Goal: Communication & Community: Participate in discussion

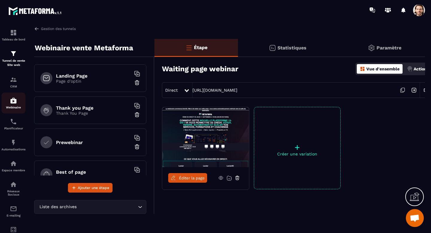
click at [13, 101] on img at bounding box center [13, 100] width 7 height 7
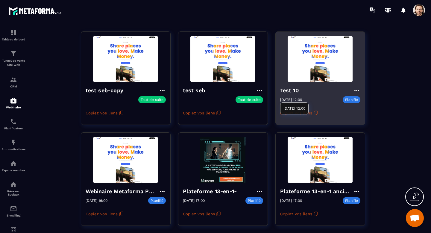
scroll to position [67, 0]
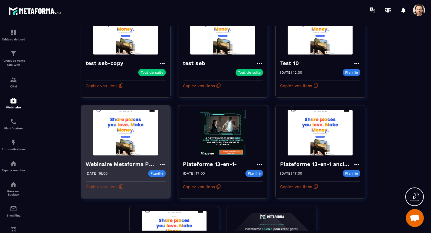
click at [112, 186] on button "Copiez vos liens" at bounding box center [105, 187] width 38 height 10
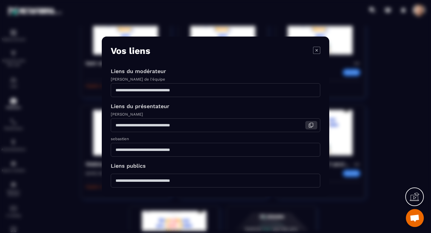
click at [310, 125] on icon "Modal window" at bounding box center [310, 124] width 5 height 5
click at [311, 183] on icon "Modal window" at bounding box center [310, 181] width 3 height 4
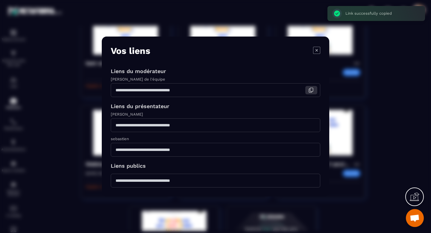
click at [311, 91] on icon "Modal window" at bounding box center [310, 89] width 5 height 5
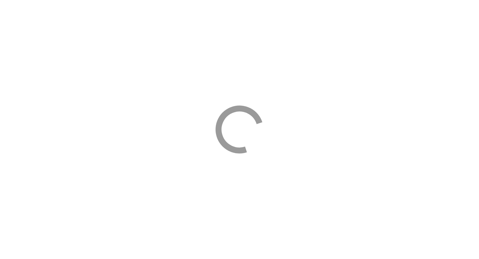
select select "*****"
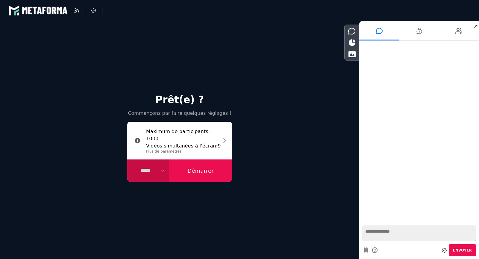
select select "****"
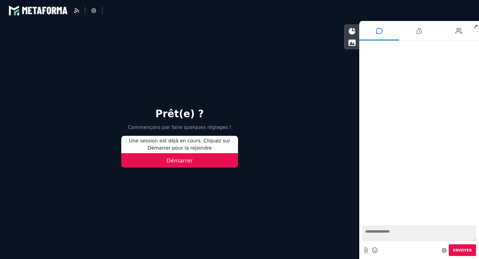
click at [187, 163] on button "Démarrer" at bounding box center [179, 160] width 117 height 14
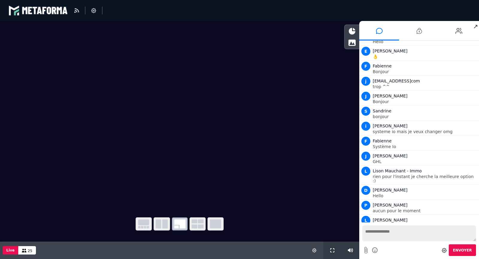
scroll to position [115, 0]
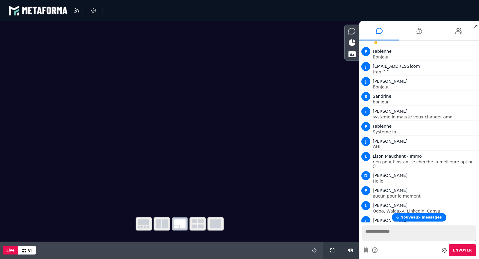
click at [351, 30] on icon at bounding box center [351, 31] width 7 height 7
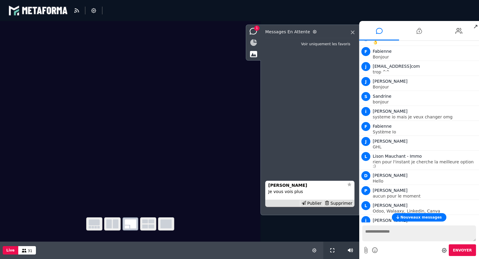
click at [255, 43] on icon at bounding box center [253, 42] width 7 height 7
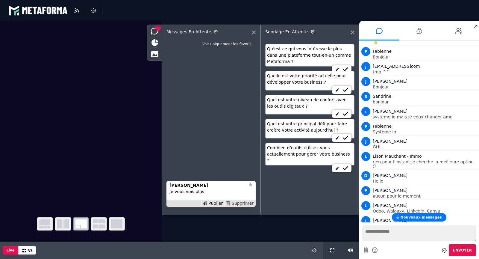
click at [249, 203] on div "Supprimer" at bounding box center [239, 203] width 31 height 6
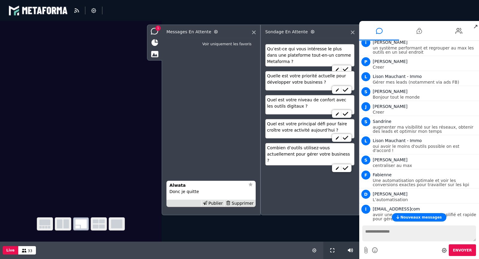
scroll to position [392, 0]
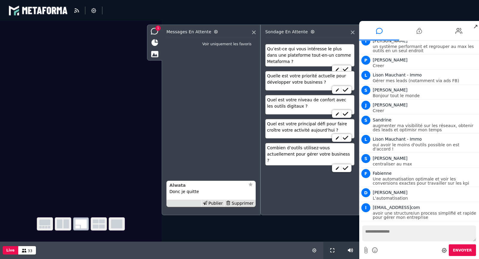
click at [177, 183] on strong "Alwata" at bounding box center [178, 185] width 16 height 5
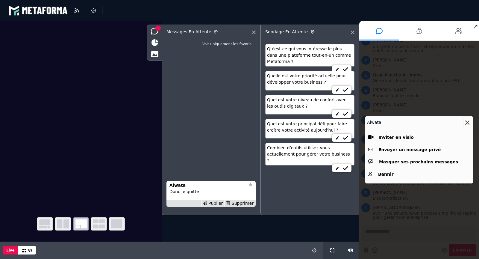
click at [468, 120] on icon at bounding box center [467, 122] width 4 height 4
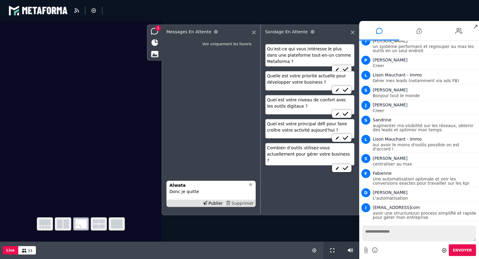
click at [236, 203] on div "Supprimer" at bounding box center [239, 203] width 31 height 6
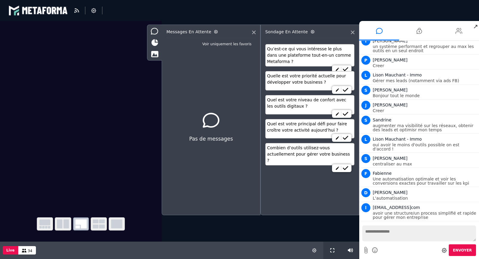
click at [452, 28] on li at bounding box center [459, 30] width 40 height 19
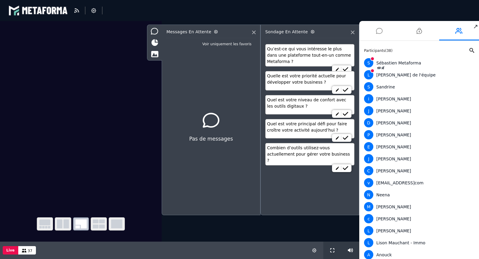
click at [380, 28] on icon at bounding box center [379, 30] width 7 height 15
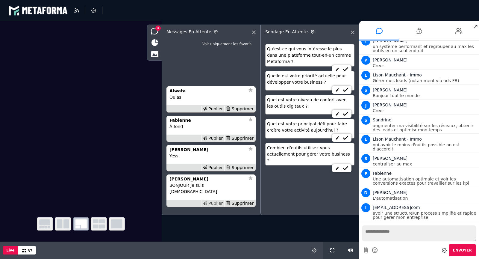
click at [218, 202] on div "Publier" at bounding box center [212, 203] width 23 height 6
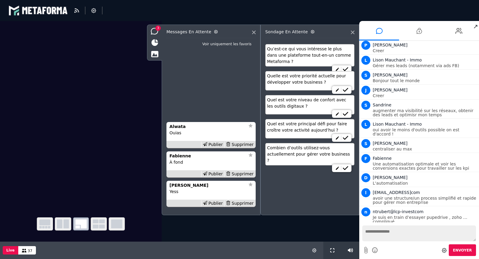
click at [218, 202] on div "Publier" at bounding box center [212, 203] width 23 height 6
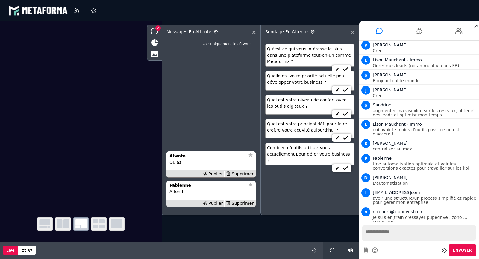
scroll to position [422, 0]
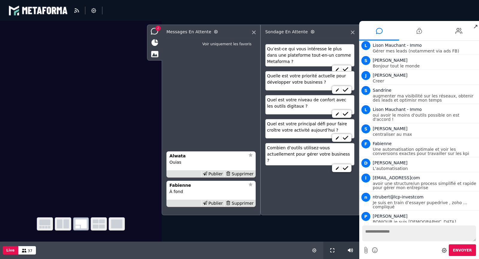
click at [218, 202] on div "Publier" at bounding box center [212, 203] width 23 height 6
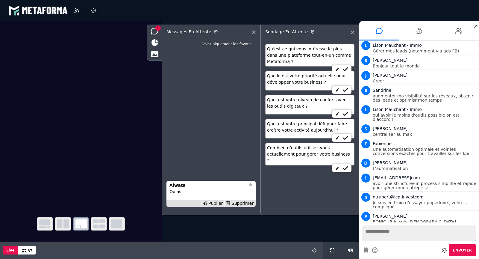
scroll to position [437, 0]
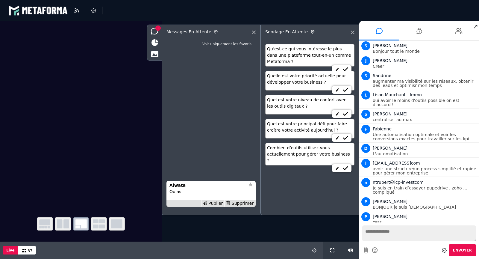
click at [218, 202] on div "Publier" at bounding box center [212, 203] width 23 height 6
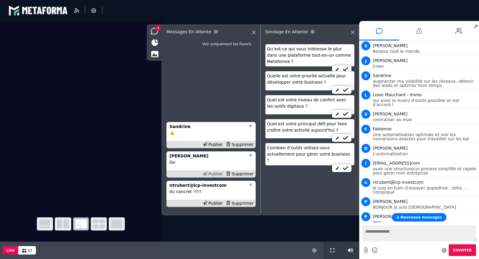
click at [216, 173] on div "Publier" at bounding box center [212, 174] width 23 height 6
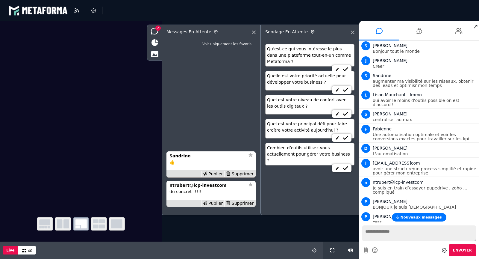
click at [216, 173] on div "Publier" at bounding box center [212, 174] width 23 height 6
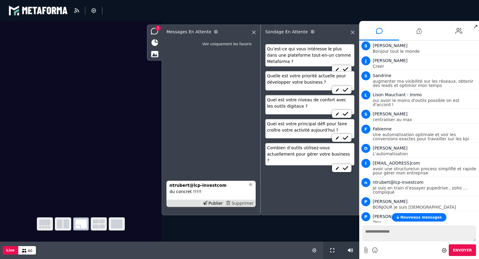
click at [244, 202] on div "Supprimer" at bounding box center [239, 203] width 31 height 6
click at [376, 231] on textarea at bounding box center [419, 233] width 114 height 16
paste textarea "**********"
type textarea "**********"
paste textarea "**********"
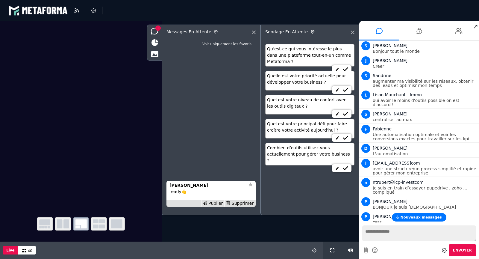
type textarea "**********"
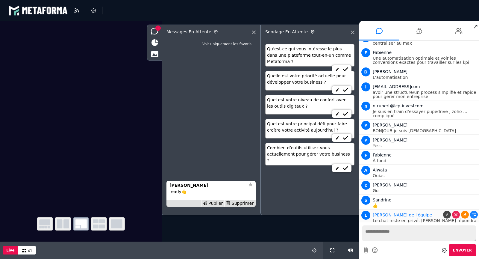
click at [464, 213] on icon at bounding box center [465, 214] width 3 height 3
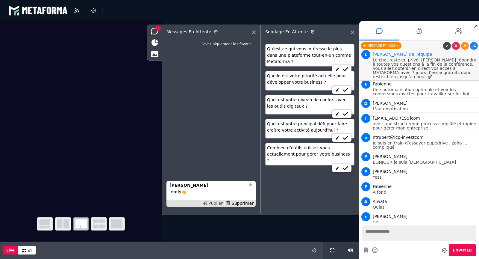
click at [220, 203] on div "Publier" at bounding box center [212, 203] width 23 height 6
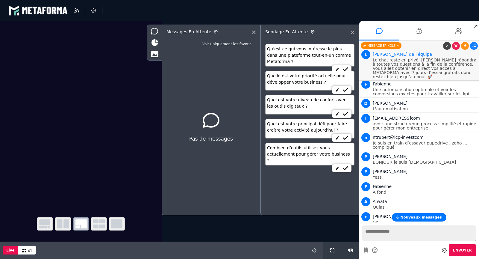
click at [429, 219] on button "Nouveaux messages" at bounding box center [419, 217] width 54 height 8
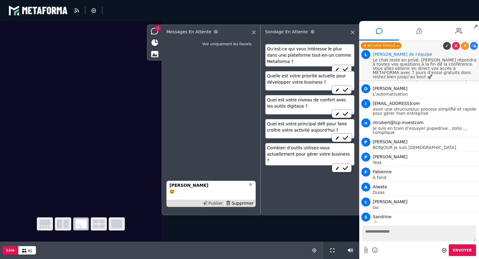
click at [221, 204] on div "Publier" at bounding box center [212, 203] width 23 height 6
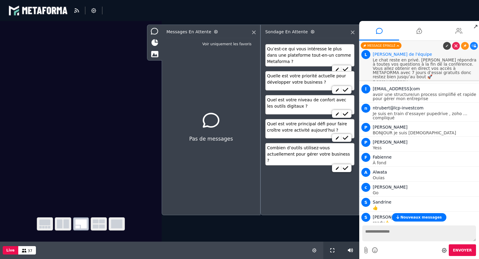
click at [452, 28] on li at bounding box center [459, 30] width 40 height 19
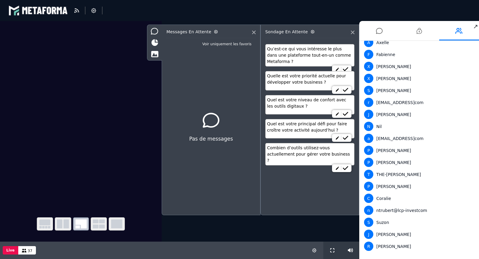
scroll to position [0, 0]
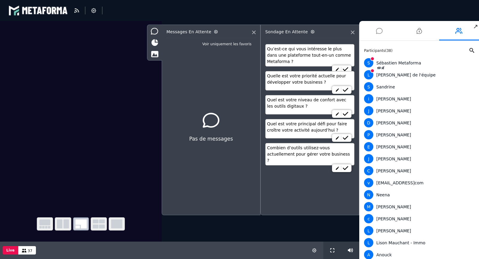
click at [382, 29] on icon at bounding box center [379, 30] width 7 height 15
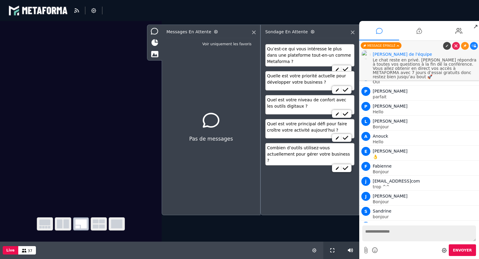
scroll to position [511, 0]
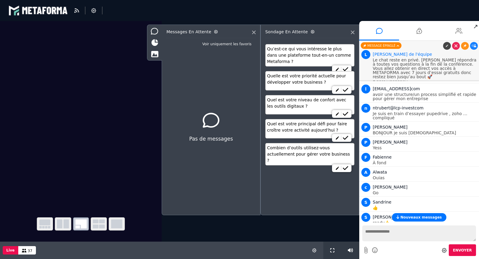
click at [456, 34] on icon at bounding box center [459, 30] width 7 height 15
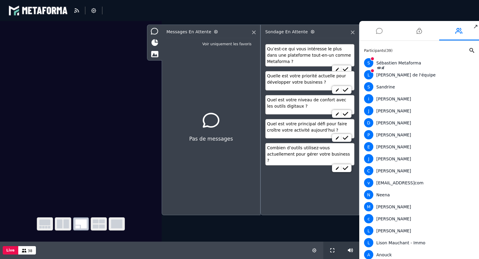
click at [382, 30] on icon at bounding box center [379, 30] width 7 height 15
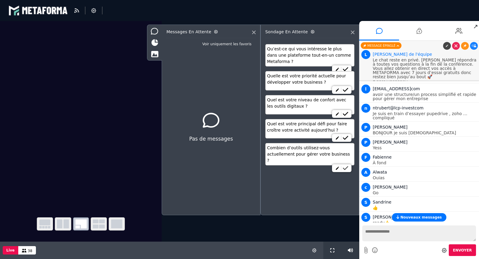
click at [350, 166] on link at bounding box center [345, 168] width 9 height 5
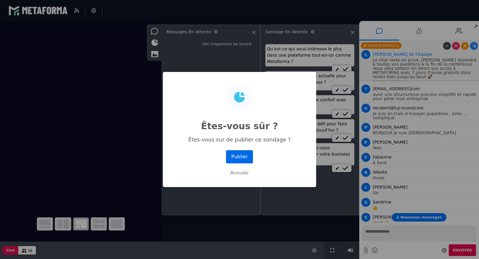
click at [243, 156] on button "Publier" at bounding box center [239, 156] width 27 height 13
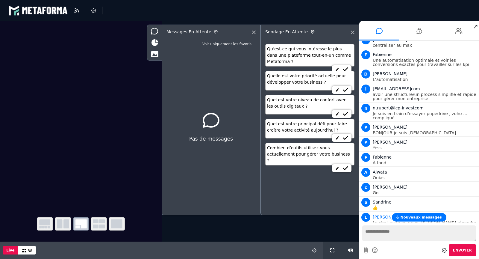
scroll to position [543, 0]
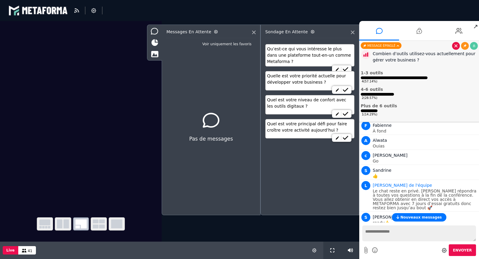
click at [453, 45] on link at bounding box center [456, 46] width 8 height 8
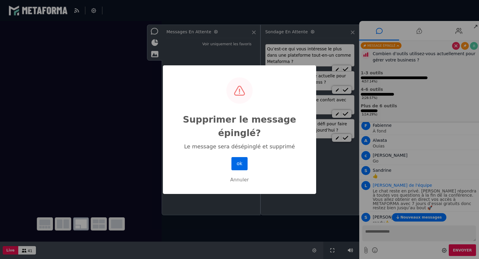
click at [242, 161] on button "ok" at bounding box center [240, 163] width 16 height 13
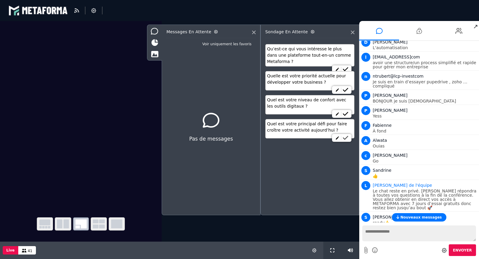
click at [347, 137] on icon at bounding box center [345, 138] width 5 height 4
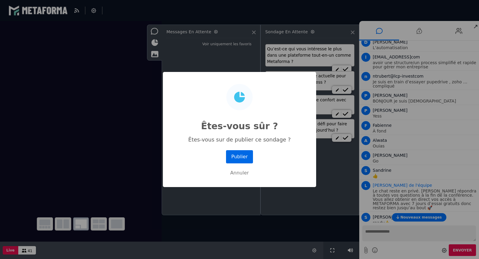
click at [239, 156] on button "Publier" at bounding box center [239, 156] width 27 height 13
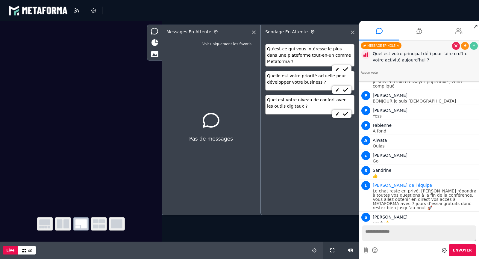
click at [453, 29] on li at bounding box center [459, 30] width 40 height 19
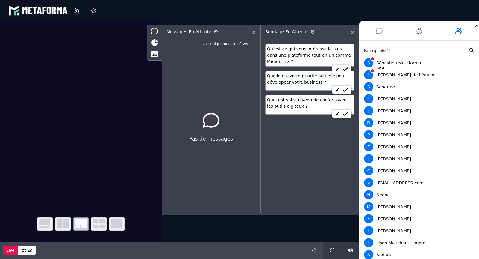
click at [379, 31] on icon at bounding box center [379, 30] width 7 height 15
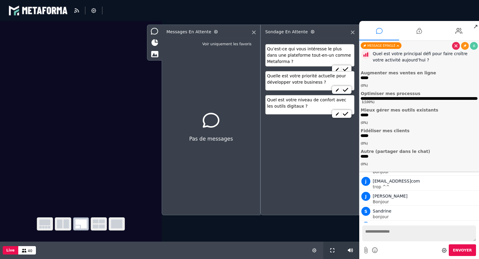
scroll to position [511, 0]
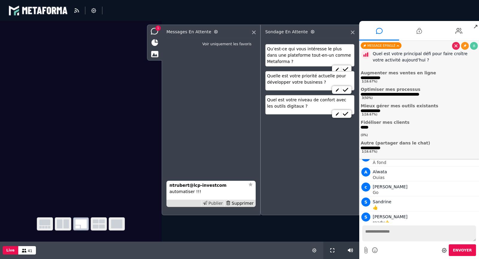
click at [217, 205] on div "Publier" at bounding box center [212, 203] width 23 height 6
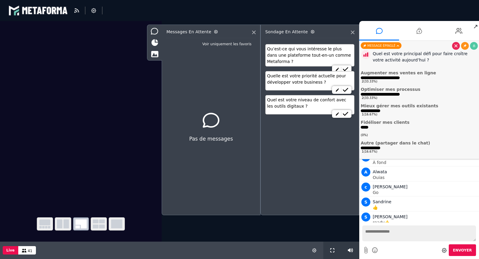
scroll to position [526, 0]
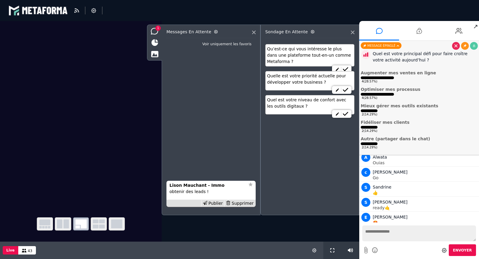
click at [217, 205] on div "Publier" at bounding box center [212, 203] width 23 height 6
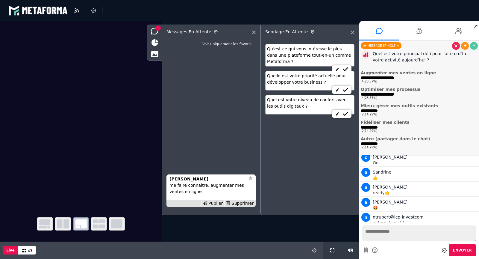
click at [217, 204] on div "Publier" at bounding box center [212, 203] width 23 height 6
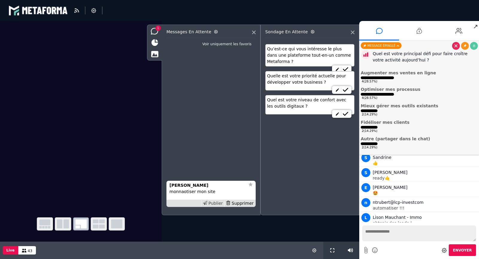
click at [217, 204] on div "Publier" at bounding box center [212, 203] width 23 height 6
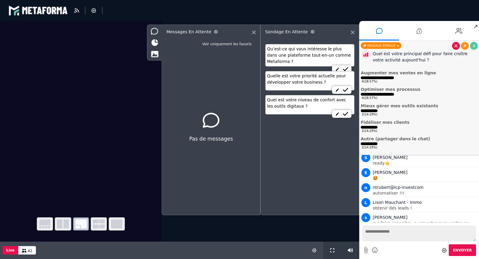
click at [453, 46] on link at bounding box center [456, 46] width 8 height 8
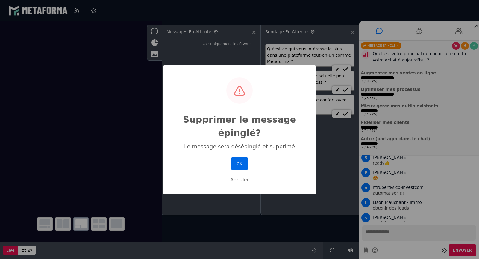
click at [241, 163] on button "ok" at bounding box center [240, 163] width 16 height 13
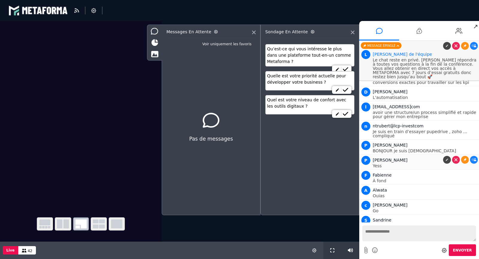
scroll to position [492, 0]
click at [436, 61] on p "Le chat reste en privé. Sébastien répondra à toutes vos questions à la fin de l…" at bounding box center [425, 68] width 105 height 21
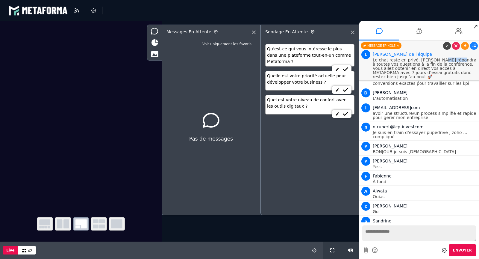
click at [436, 61] on p "Le chat reste en privé. Sébastien répondra à toutes vos questions à la fin de l…" at bounding box center [425, 68] width 105 height 21
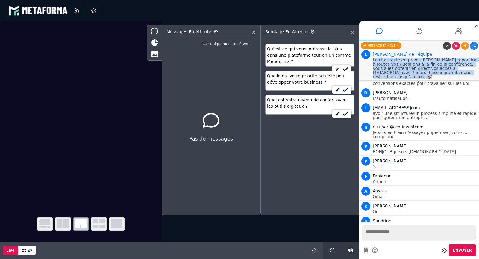
click at [436, 61] on p "Le chat reste en privé. Sébastien répondra à toutes vos questions à la fin de l…" at bounding box center [425, 68] width 105 height 21
copy p "Le chat reste en privé. Sébastien répondra à toutes vos questions à la fin de l…"
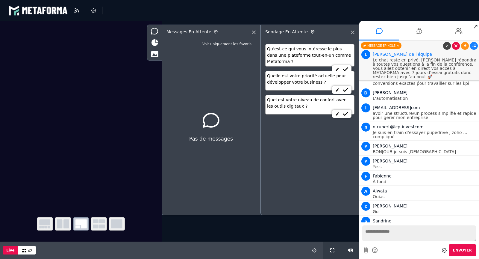
click at [456, 45] on icon at bounding box center [456, 45] width 3 height 3
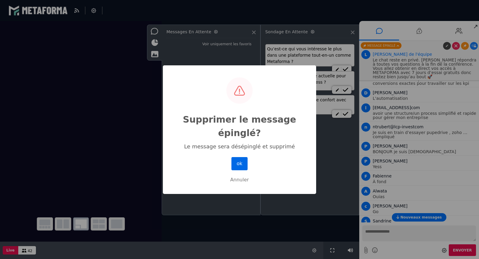
click at [244, 163] on button "ok" at bounding box center [240, 163] width 16 height 13
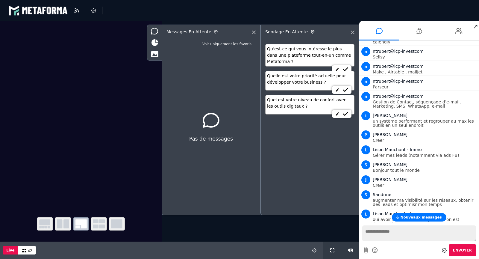
scroll to position [571, 0]
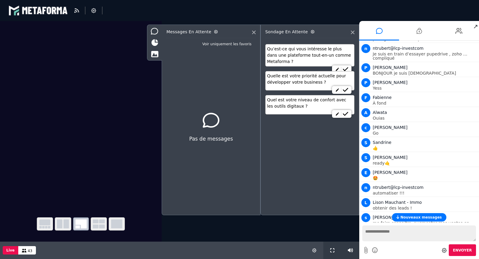
click at [389, 237] on textarea at bounding box center [419, 233] width 114 height 16
paste textarea "**********"
type textarea "**********"
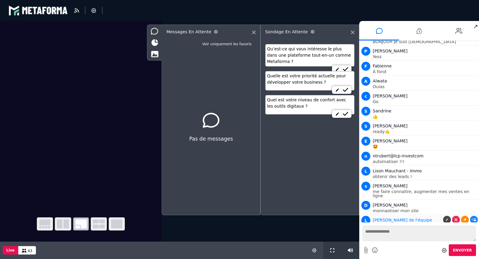
click at [465, 216] on link at bounding box center [465, 220] width 8 height 8
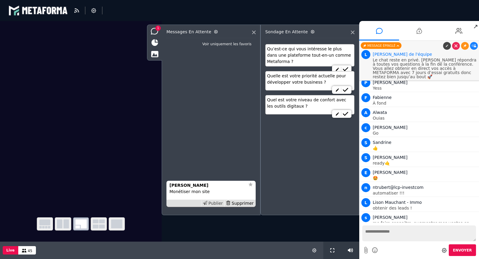
click at [220, 203] on div "Publier" at bounding box center [212, 203] width 23 height 6
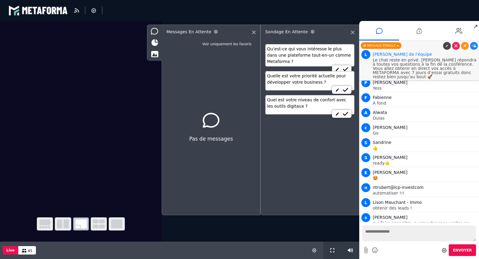
scroll to position [585, 0]
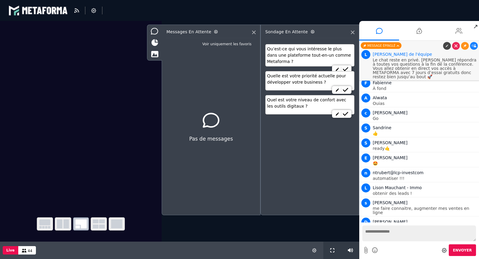
click at [459, 29] on icon at bounding box center [459, 30] width 7 height 15
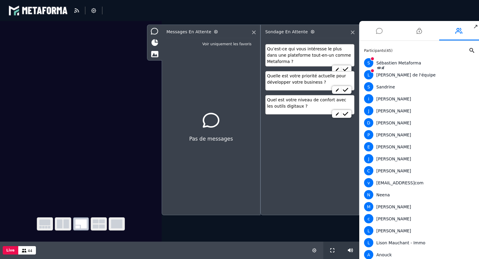
click at [379, 29] on icon at bounding box center [379, 30] width 7 height 15
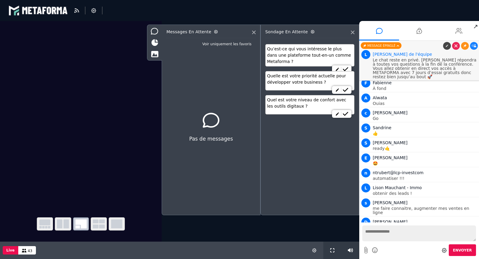
click at [456, 28] on icon at bounding box center [459, 30] width 7 height 15
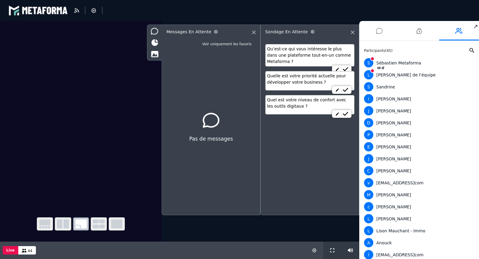
click at [380, 31] on icon at bounding box center [379, 30] width 7 height 15
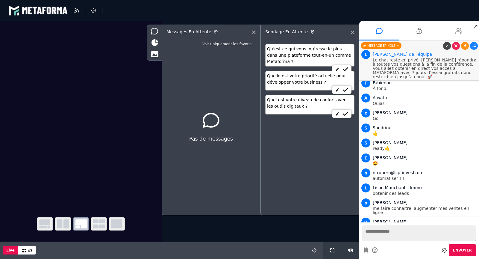
click at [450, 29] on li at bounding box center [459, 30] width 40 height 19
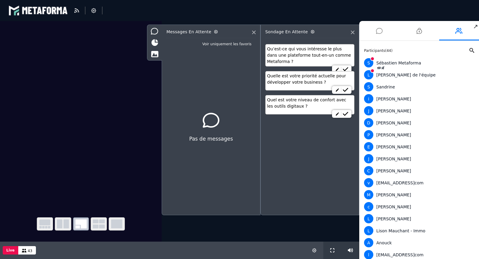
click at [382, 31] on icon at bounding box center [379, 30] width 7 height 15
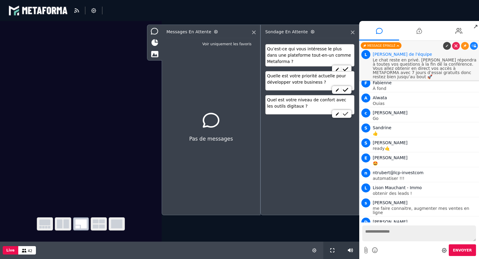
click at [347, 114] on icon at bounding box center [345, 114] width 5 height 4
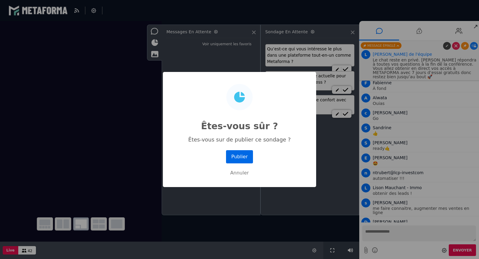
click at [246, 153] on button "Publier" at bounding box center [239, 156] width 27 height 13
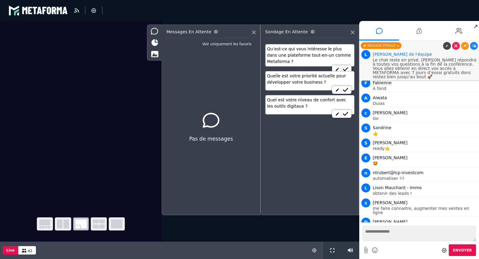
scroll to position [586, 0]
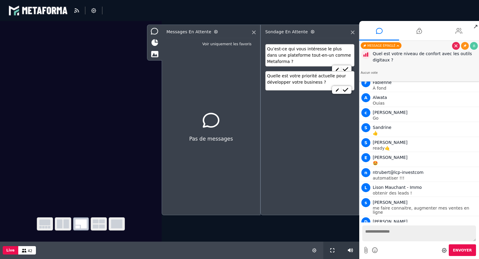
click at [455, 28] on li at bounding box center [459, 30] width 40 height 19
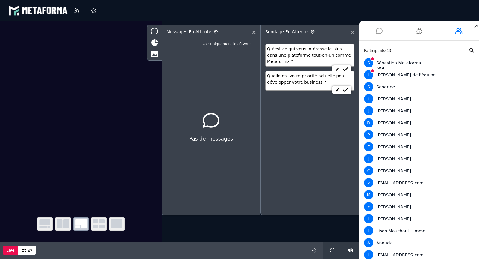
click at [380, 34] on icon at bounding box center [379, 30] width 7 height 15
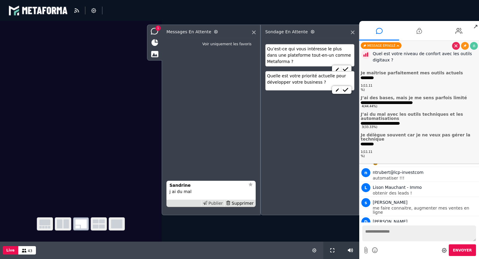
click at [219, 202] on div "Publier" at bounding box center [212, 203] width 23 height 6
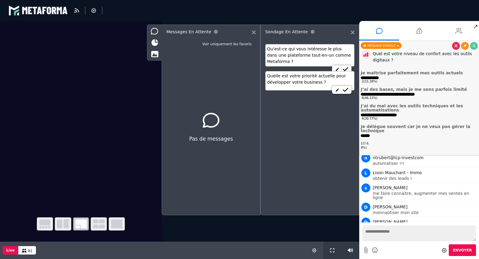
click at [462, 30] on icon at bounding box center [459, 30] width 7 height 15
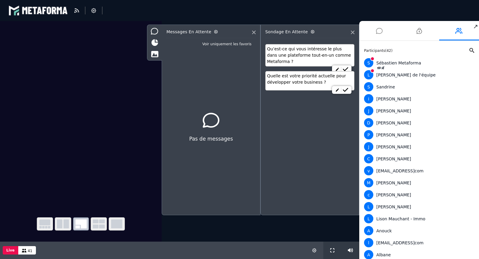
click at [379, 32] on icon at bounding box center [379, 30] width 7 height 15
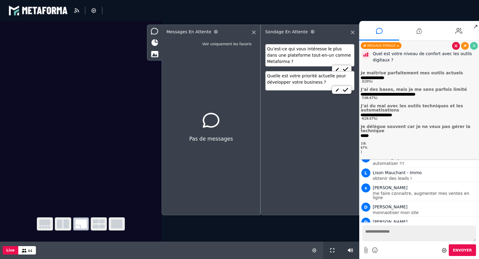
click at [455, 44] on icon at bounding box center [456, 45] width 3 height 3
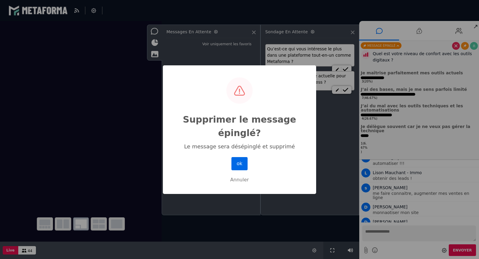
click at [240, 161] on button "ok" at bounding box center [240, 163] width 16 height 13
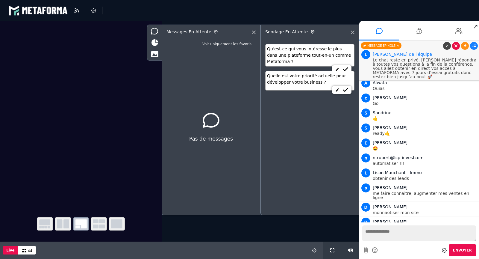
click at [454, 43] on link at bounding box center [456, 46] width 8 height 8
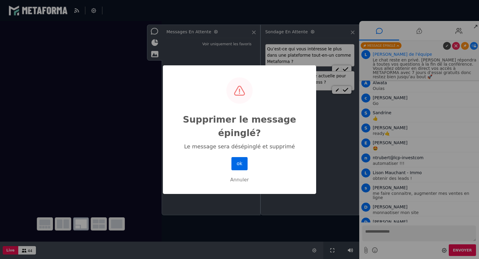
click at [241, 162] on button "ok" at bounding box center [240, 163] width 16 height 13
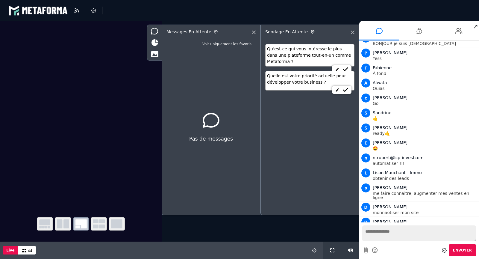
click at [389, 234] on textarea at bounding box center [419, 233] width 114 height 16
paste textarea "**********"
type textarea "**********"
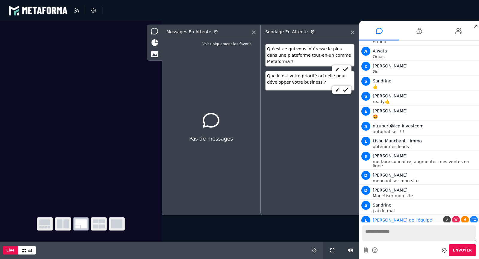
click at [461, 216] on link at bounding box center [465, 220] width 8 height 8
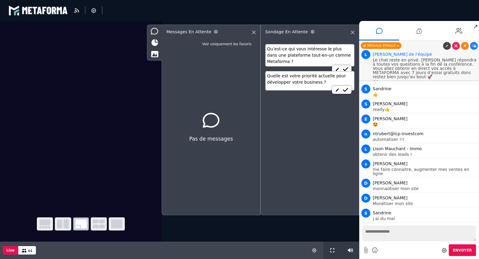
scroll to position [601, 0]
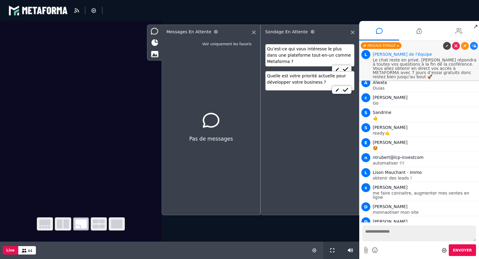
click at [460, 30] on icon at bounding box center [459, 30] width 7 height 15
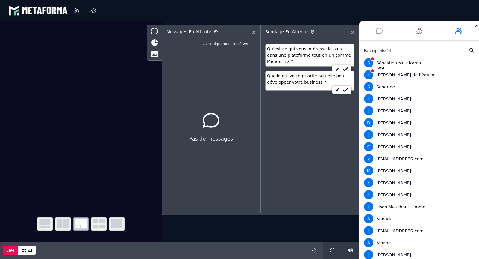
click at [382, 32] on icon at bounding box center [379, 30] width 7 height 15
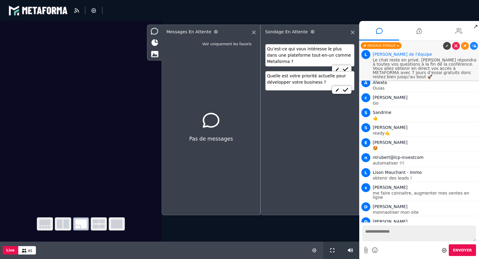
click at [450, 31] on li at bounding box center [459, 30] width 40 height 19
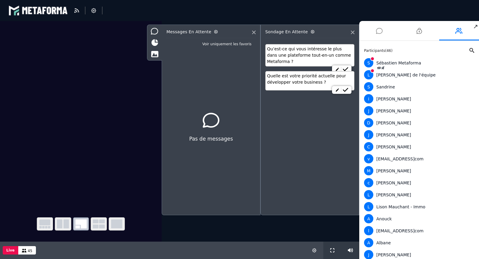
click at [382, 30] on icon at bounding box center [379, 30] width 7 height 15
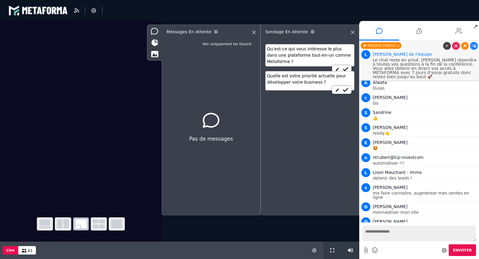
click at [450, 28] on li at bounding box center [459, 30] width 40 height 19
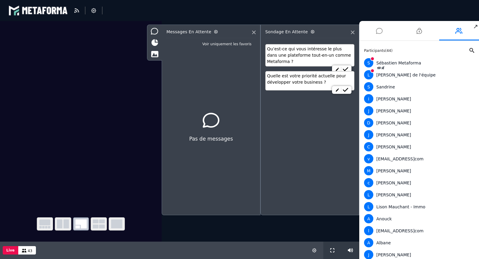
click at [375, 31] on li at bounding box center [379, 30] width 40 height 19
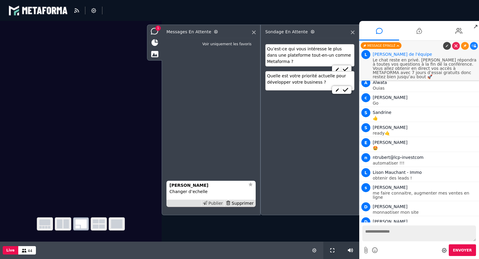
click at [212, 203] on div "Publier" at bounding box center [212, 203] width 23 height 6
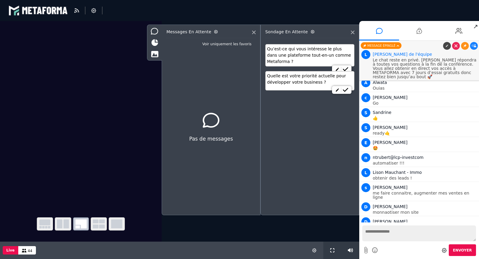
scroll to position [615, 0]
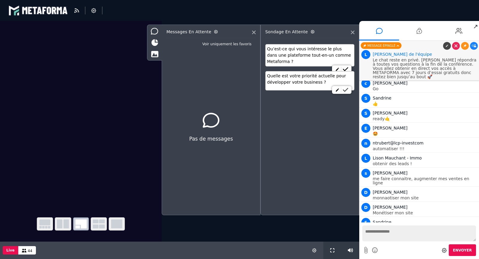
click at [348, 88] on icon at bounding box center [345, 90] width 5 height 4
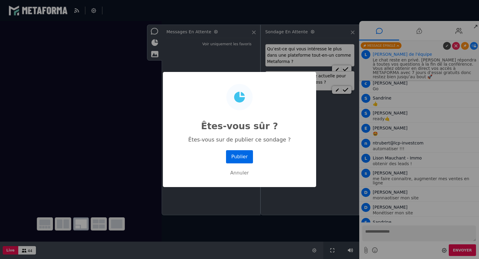
click at [239, 159] on button "Publier" at bounding box center [239, 156] width 27 height 13
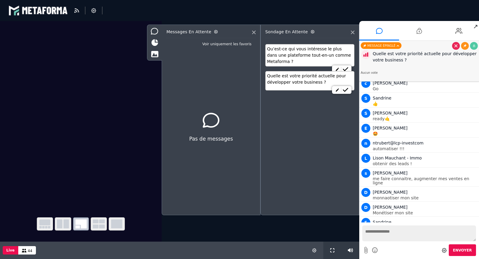
scroll to position [615, 0]
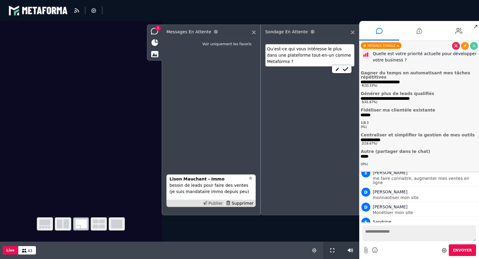
click at [216, 203] on div "Publier" at bounding box center [212, 203] width 23 height 6
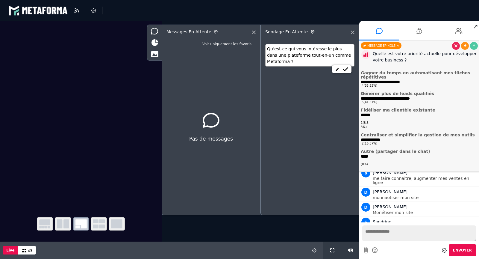
scroll to position [634, 0]
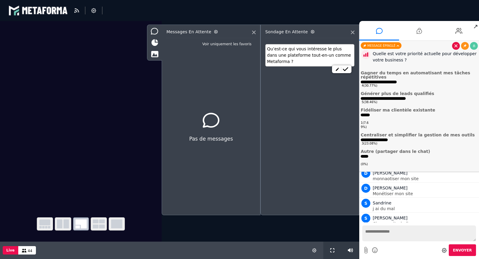
click at [454, 46] on link at bounding box center [456, 46] width 8 height 8
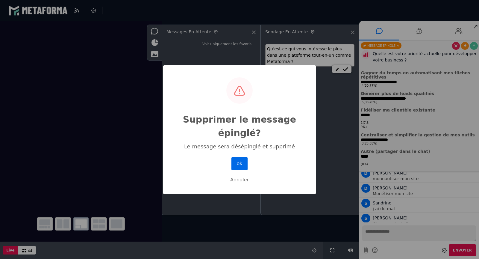
click at [243, 161] on button "ok" at bounding box center [240, 163] width 16 height 13
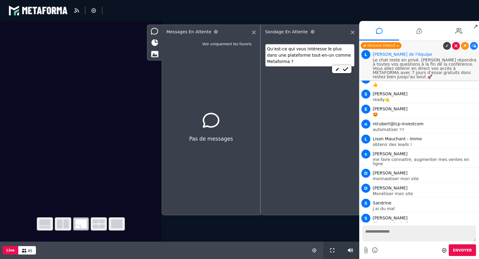
click at [456, 47] on icon at bounding box center [456, 45] width 3 height 3
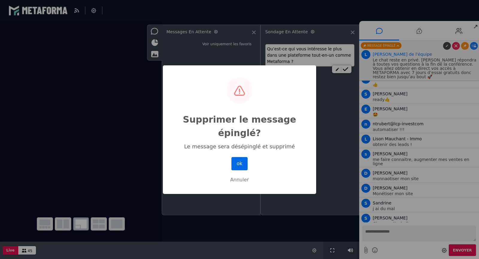
click at [238, 164] on button "ok" at bounding box center [240, 163] width 16 height 13
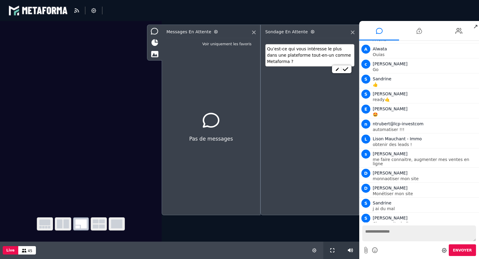
click at [370, 230] on textarea at bounding box center [419, 233] width 114 height 16
paste textarea "**********"
type textarea "**********"
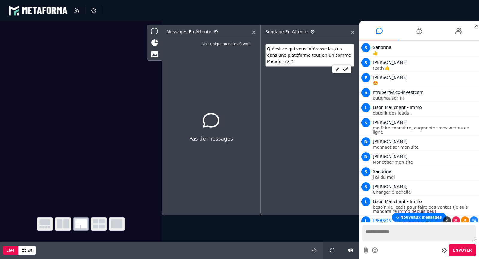
click at [464, 219] on icon at bounding box center [465, 220] width 3 height 3
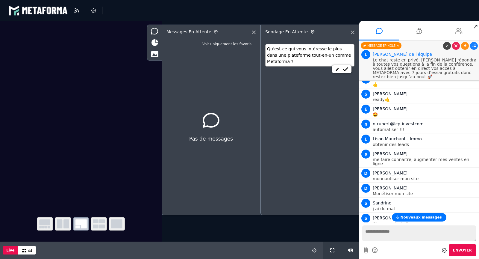
click at [465, 30] on li at bounding box center [459, 30] width 40 height 19
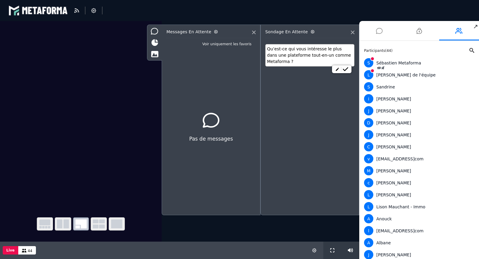
click at [385, 34] on li at bounding box center [379, 30] width 40 height 19
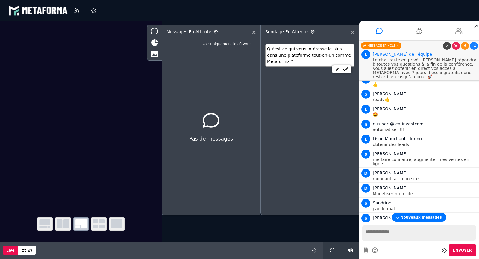
click at [461, 32] on icon at bounding box center [459, 30] width 7 height 15
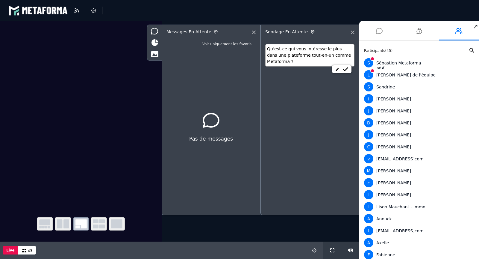
click at [382, 29] on icon at bounding box center [379, 30] width 7 height 15
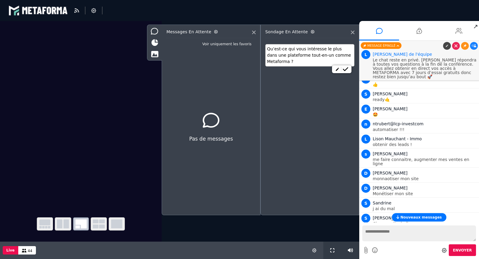
click at [453, 29] on li at bounding box center [459, 30] width 40 height 19
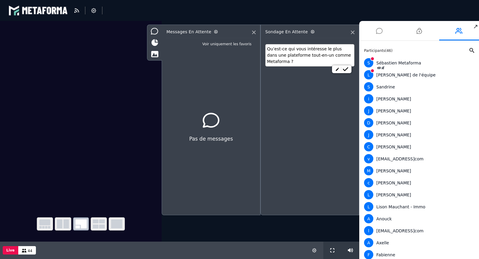
click at [383, 31] on li at bounding box center [379, 30] width 40 height 19
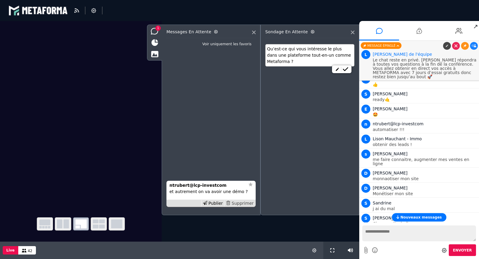
click at [246, 204] on div "Supprimer" at bounding box center [239, 203] width 31 height 6
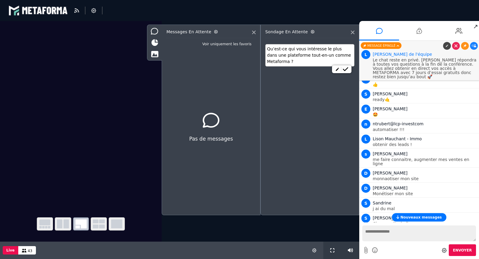
click at [406, 217] on span "Nouveaux messages" at bounding box center [420, 217] width 41 height 4
click at [446, 27] on li at bounding box center [459, 30] width 40 height 19
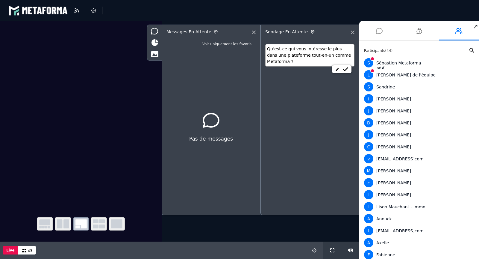
click at [381, 31] on icon at bounding box center [379, 30] width 7 height 15
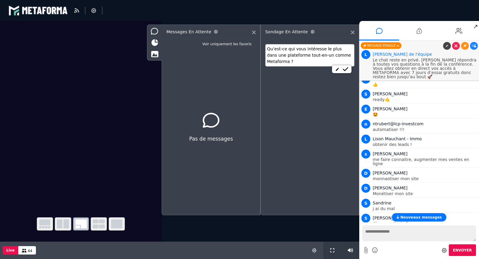
click at [412, 215] on span "Nouveaux messages" at bounding box center [420, 217] width 41 height 4
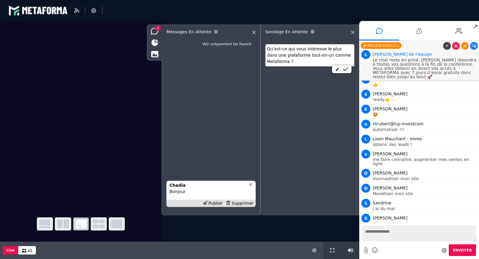
click at [347, 69] on icon at bounding box center [345, 69] width 5 height 4
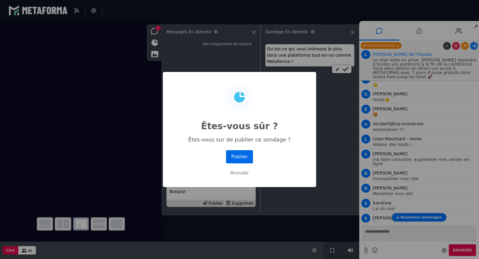
click at [241, 157] on button "Publier" at bounding box center [239, 156] width 27 height 13
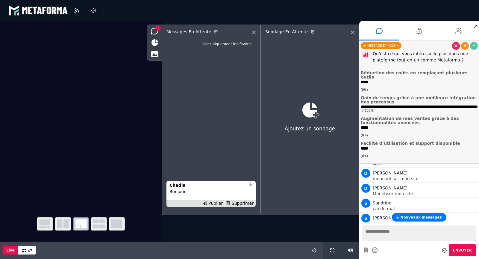
click at [459, 37] on icon at bounding box center [459, 30] width 7 height 15
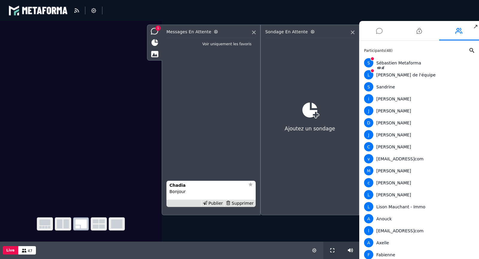
click at [382, 31] on icon at bounding box center [379, 30] width 7 height 15
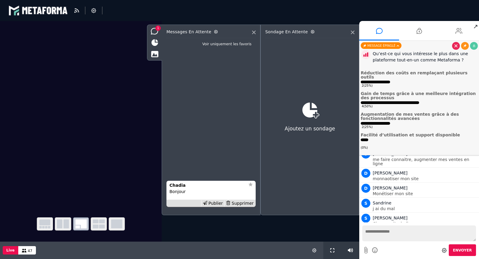
click at [446, 29] on li at bounding box center [459, 30] width 40 height 19
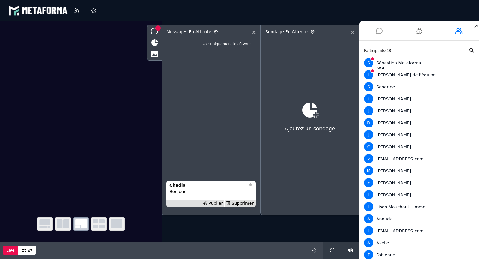
click at [374, 33] on li at bounding box center [379, 30] width 40 height 19
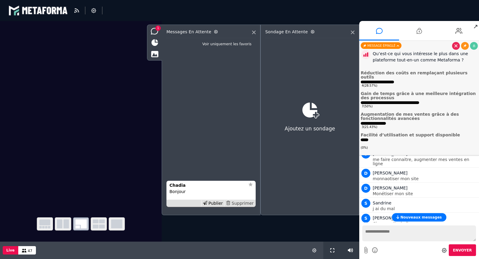
click at [242, 203] on div "Supprimer" at bounding box center [239, 203] width 31 height 6
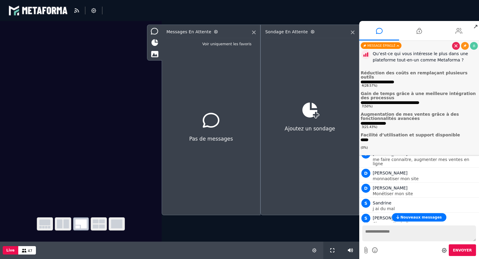
click at [460, 28] on icon at bounding box center [459, 30] width 7 height 15
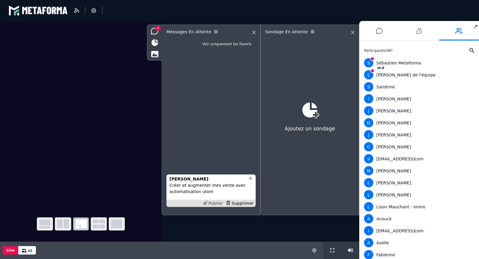
click at [214, 203] on div "Publier" at bounding box center [212, 203] width 23 height 6
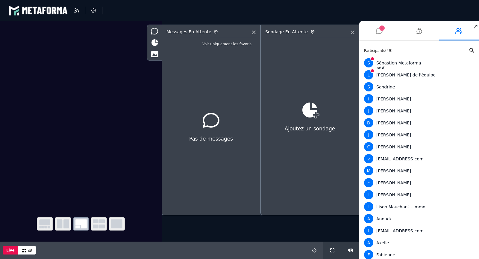
click at [373, 35] on li "1" at bounding box center [379, 30] width 40 height 19
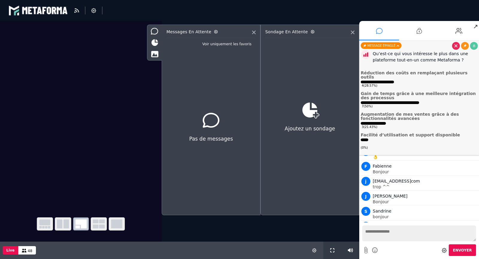
scroll to position [653, 0]
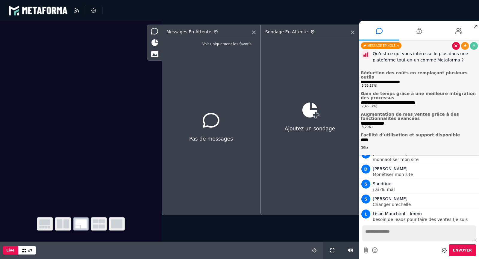
click at [456, 45] on icon at bounding box center [456, 45] width 3 height 3
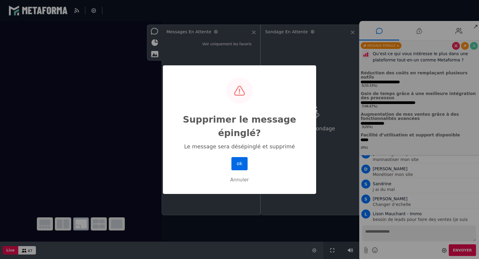
click at [242, 161] on button "ok" at bounding box center [240, 163] width 16 height 13
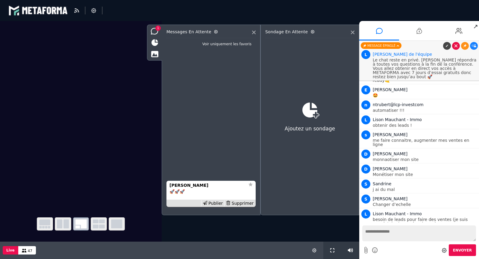
click at [456, 46] on icon at bounding box center [456, 45] width 3 height 3
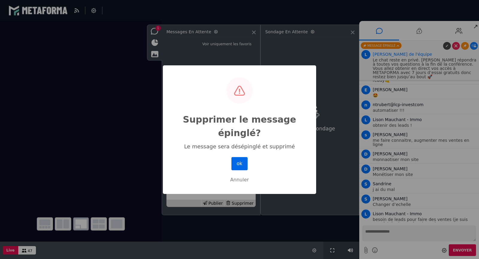
click at [243, 163] on button "ok" at bounding box center [240, 163] width 16 height 13
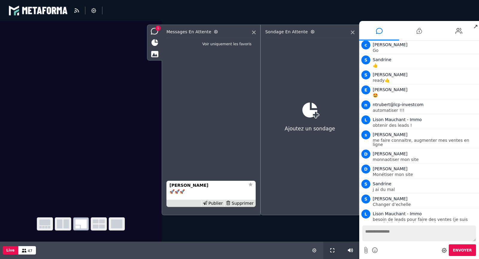
click at [382, 231] on textarea at bounding box center [419, 233] width 114 height 16
paste textarea "**********"
type textarea "**********"
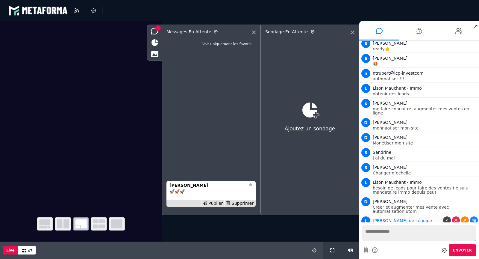
click at [465, 219] on icon at bounding box center [465, 220] width 3 height 3
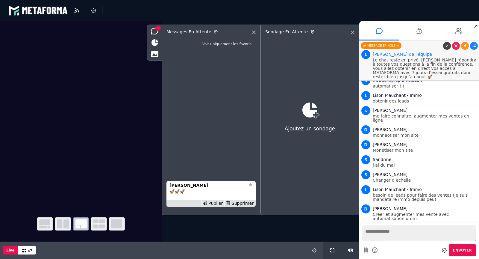
scroll to position [653, 0]
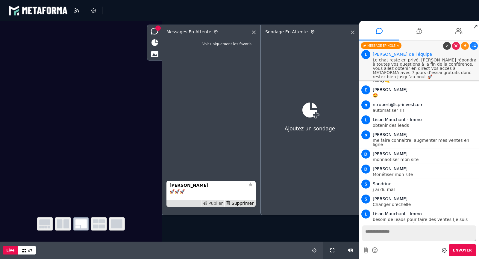
click at [221, 201] on div "Publier" at bounding box center [212, 203] width 23 height 6
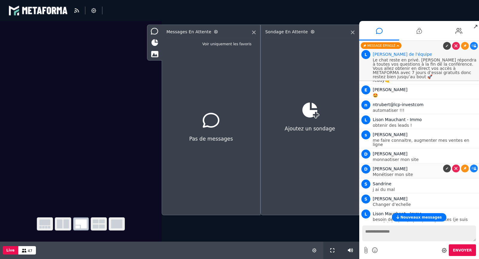
scroll to position [668, 0]
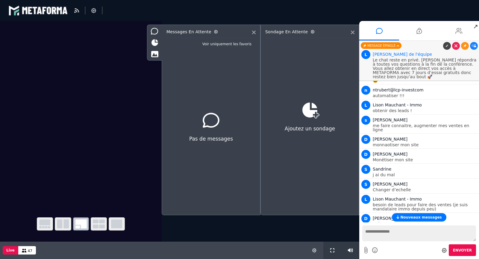
click at [452, 33] on li at bounding box center [459, 30] width 40 height 19
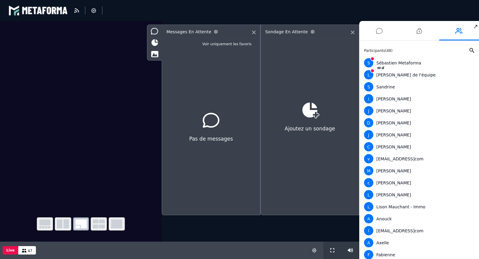
click at [383, 34] on li at bounding box center [379, 30] width 40 height 19
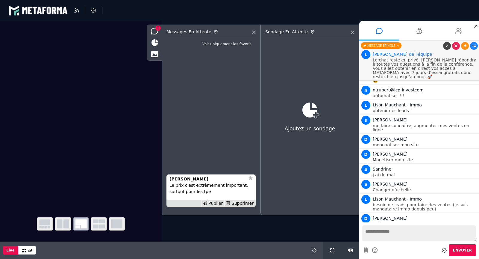
click at [453, 28] on li at bounding box center [459, 30] width 40 height 19
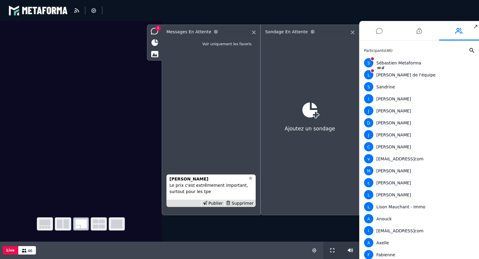
click at [378, 32] on icon at bounding box center [379, 30] width 7 height 15
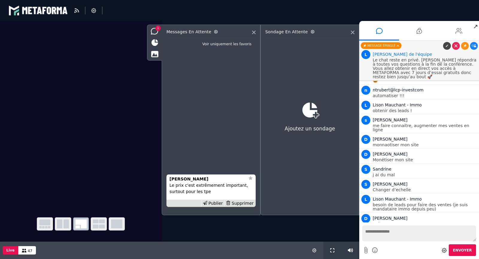
click at [463, 31] on li at bounding box center [459, 30] width 40 height 19
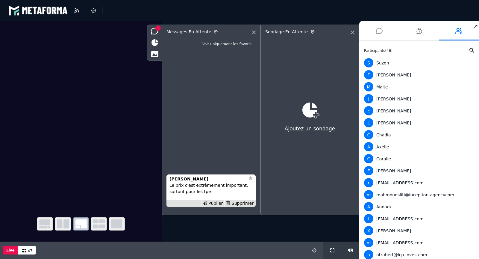
click at [382, 34] on icon at bounding box center [379, 30] width 7 height 15
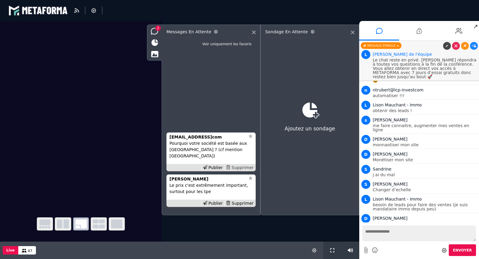
click at [246, 167] on div "Supprimer" at bounding box center [239, 167] width 31 height 6
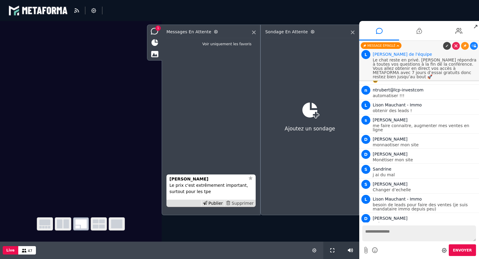
click at [243, 202] on div "Supprimer" at bounding box center [239, 203] width 31 height 6
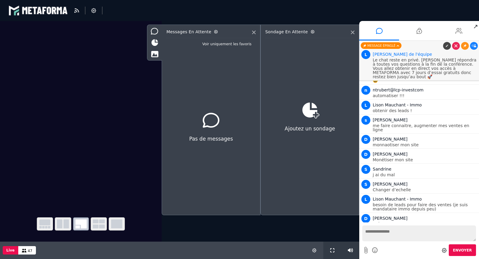
click at [455, 28] on li at bounding box center [459, 30] width 40 height 19
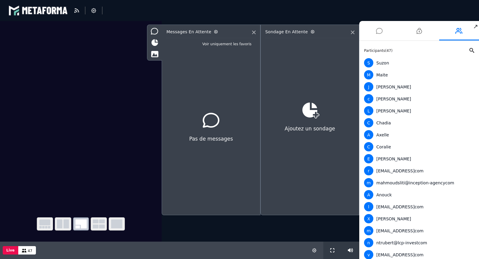
click at [379, 34] on icon at bounding box center [379, 30] width 7 height 15
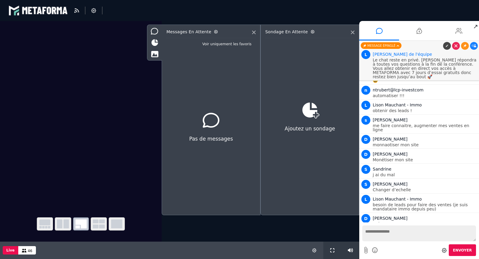
click at [462, 30] on icon at bounding box center [459, 30] width 7 height 15
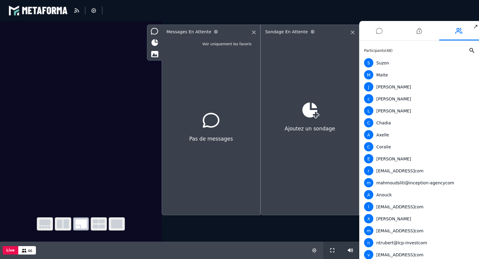
click at [383, 34] on li at bounding box center [379, 30] width 40 height 19
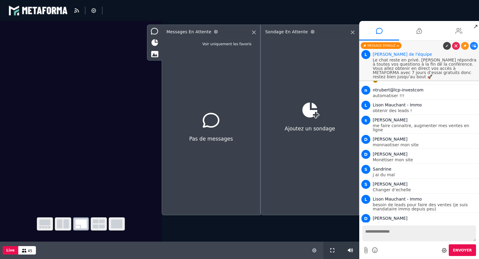
click at [459, 31] on icon at bounding box center [459, 30] width 7 height 15
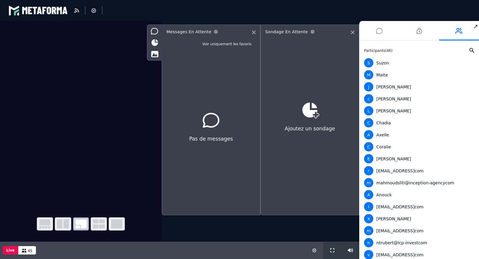
click at [382, 31] on icon at bounding box center [379, 30] width 7 height 15
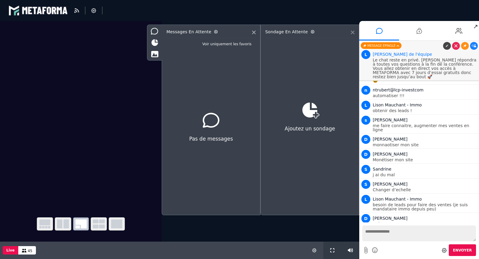
click at [353, 31] on icon at bounding box center [353, 33] width 4 height 4
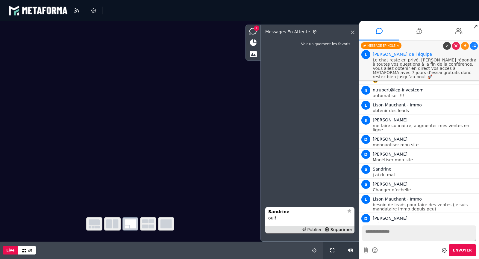
click at [314, 230] on div "Publier" at bounding box center [311, 229] width 23 height 6
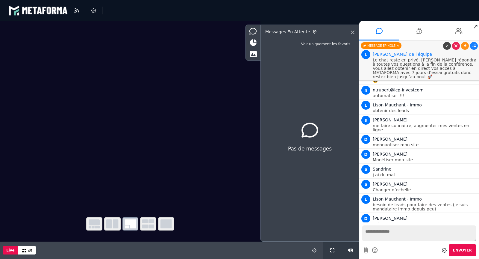
scroll to position [683, 0]
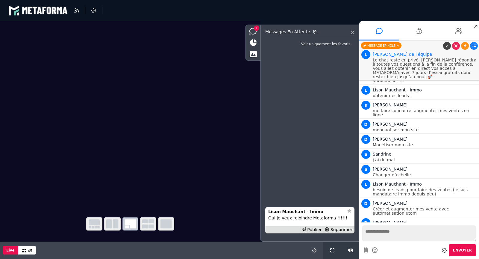
click at [314, 230] on div "Publier" at bounding box center [311, 229] width 23 height 6
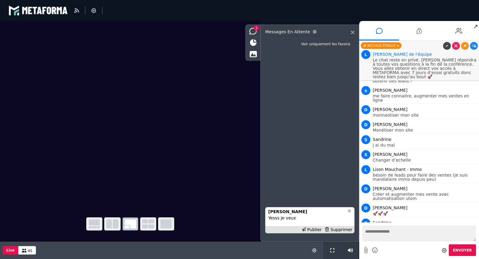
click at [314, 230] on div "Publier" at bounding box center [311, 229] width 23 height 6
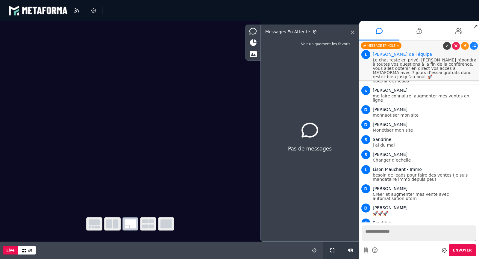
scroll to position [712, 0]
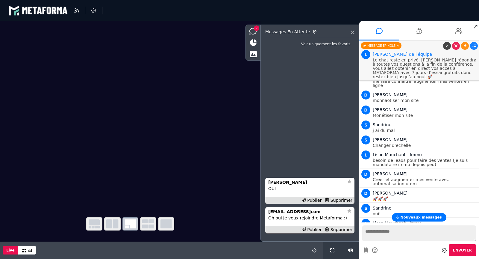
click at [314, 230] on div "Publier" at bounding box center [311, 229] width 23 height 6
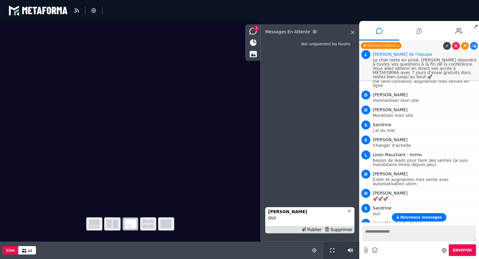
click at [314, 230] on div "Publier" at bounding box center [311, 229] width 23 height 6
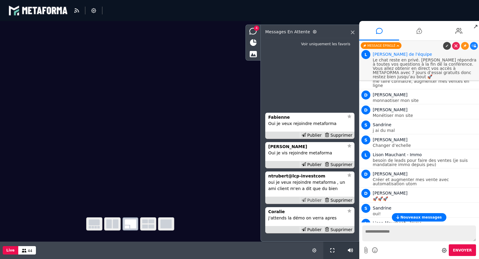
click at [311, 200] on div "Publier" at bounding box center [311, 200] width 23 height 6
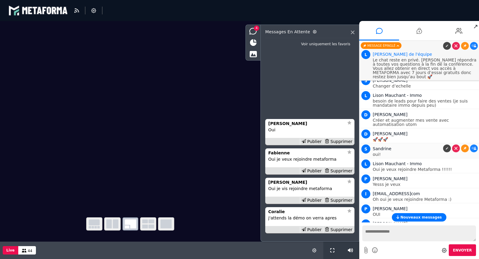
scroll to position [791, 0]
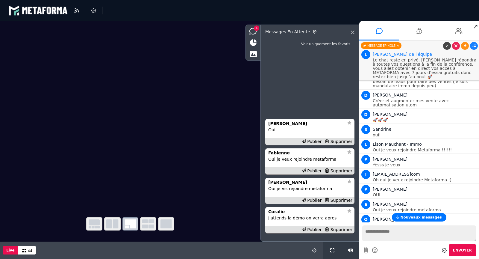
click at [472, 232] on icon at bounding box center [474, 233] width 4 height 3
click at [316, 201] on div "Publier" at bounding box center [311, 200] width 23 height 6
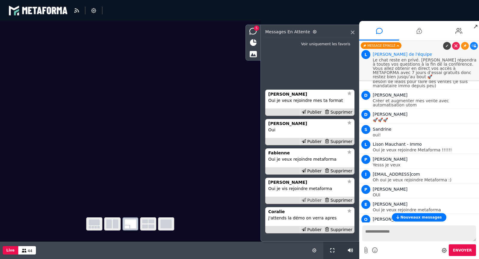
scroll to position [806, 0]
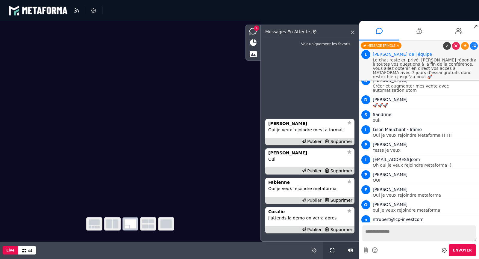
click at [316, 201] on div "Publier" at bounding box center [311, 200] width 23 height 6
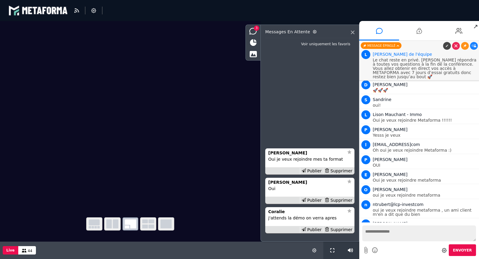
click at [316, 201] on div "Publier" at bounding box center [311, 200] width 23 height 6
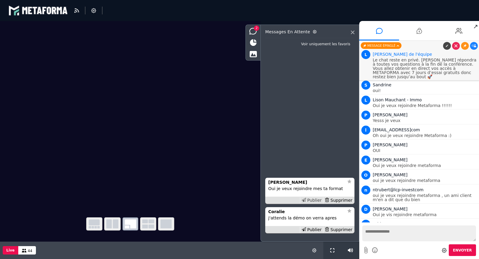
click at [316, 201] on div "Publier" at bounding box center [311, 200] width 23 height 6
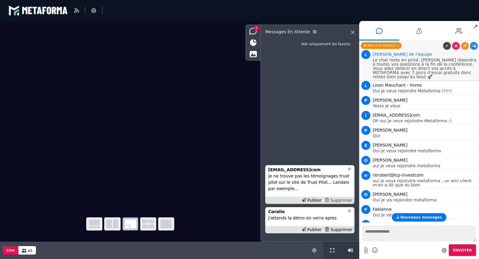
click at [339, 199] on div "Supprimer" at bounding box center [338, 200] width 31 height 6
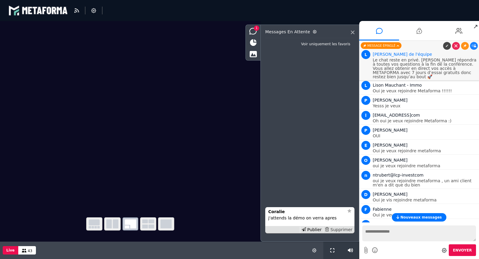
click at [340, 228] on div "Supprimer" at bounding box center [338, 229] width 31 height 6
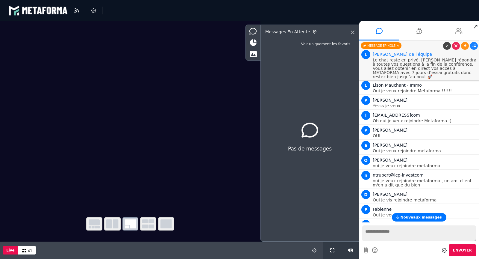
click at [457, 28] on icon at bounding box center [459, 30] width 7 height 15
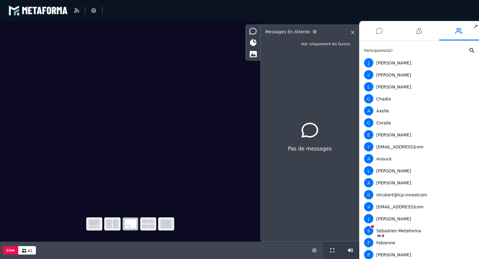
click at [377, 31] on icon at bounding box center [379, 30] width 7 height 15
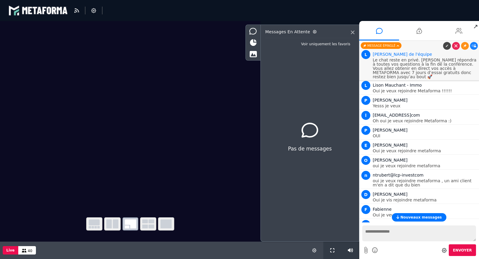
click at [448, 33] on li at bounding box center [459, 30] width 40 height 19
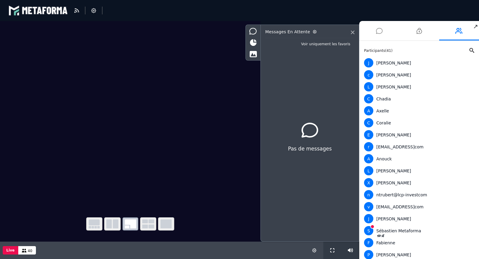
click at [377, 31] on icon at bounding box center [379, 30] width 7 height 15
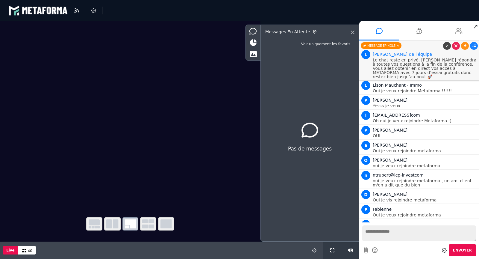
click at [453, 31] on li at bounding box center [459, 30] width 40 height 19
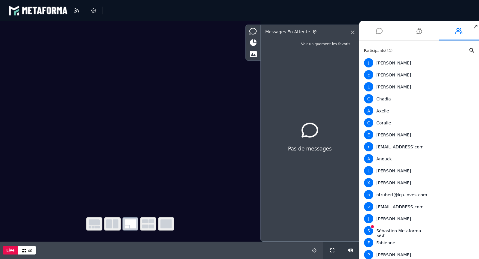
click at [377, 33] on icon at bounding box center [379, 30] width 7 height 15
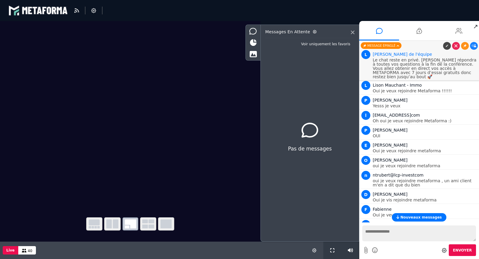
click at [454, 30] on li at bounding box center [459, 30] width 40 height 19
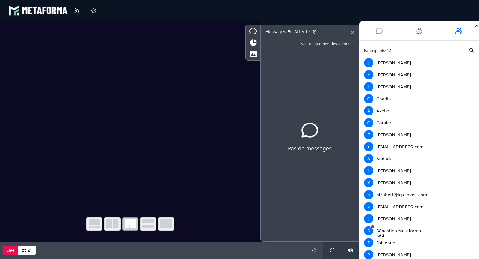
click at [379, 32] on icon at bounding box center [379, 30] width 7 height 15
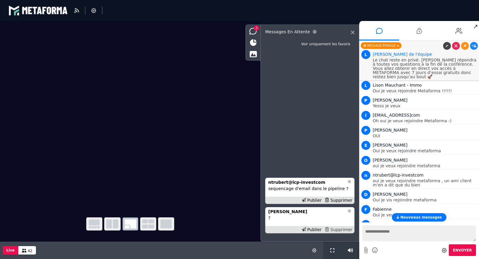
click at [345, 230] on div "Supprimer" at bounding box center [338, 229] width 31 height 6
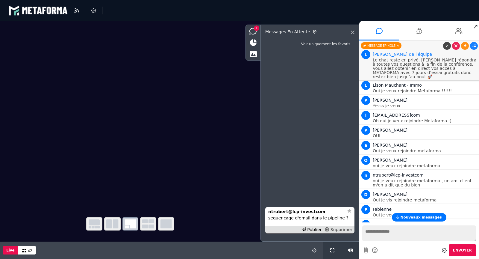
click at [345, 231] on div "Supprimer" at bounding box center [338, 229] width 31 height 6
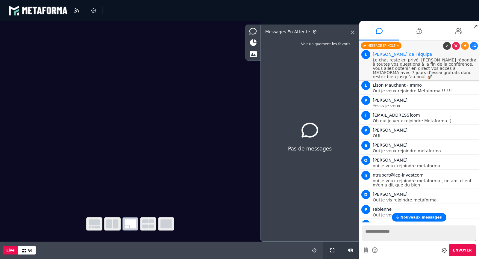
click at [420, 215] on span "Nouveaux messages" at bounding box center [420, 217] width 41 height 4
click at [454, 33] on li at bounding box center [459, 30] width 40 height 19
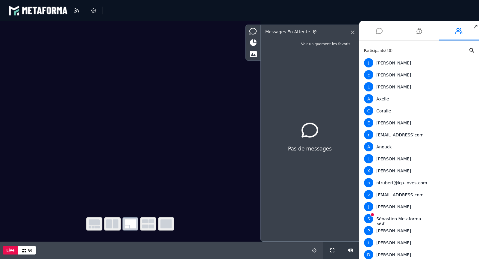
click at [383, 35] on li at bounding box center [379, 30] width 40 height 19
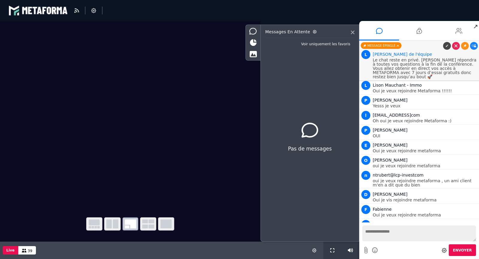
click at [451, 31] on li at bounding box center [459, 30] width 40 height 19
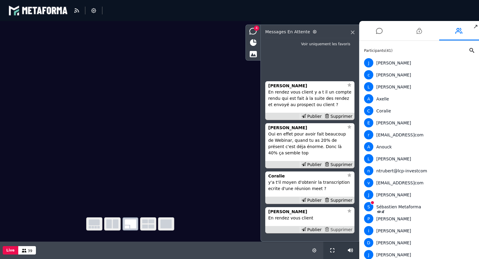
click at [338, 229] on div "Supprimer" at bounding box center [338, 229] width 31 height 6
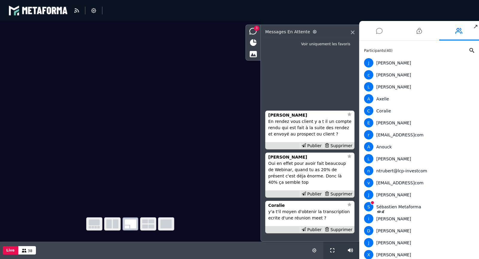
click at [383, 31] on li at bounding box center [379, 30] width 40 height 19
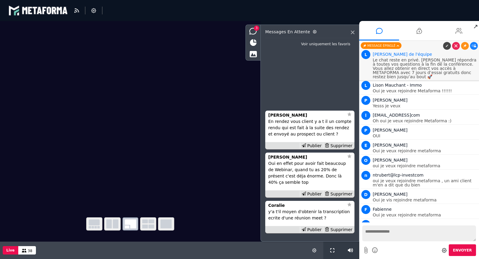
click at [450, 30] on li at bounding box center [459, 30] width 40 height 19
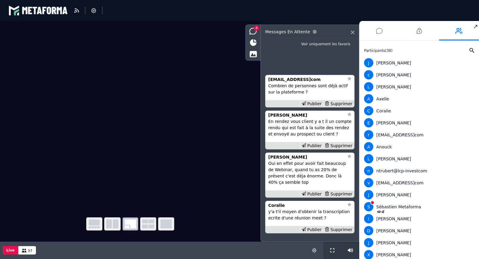
click at [383, 29] on li at bounding box center [379, 30] width 40 height 19
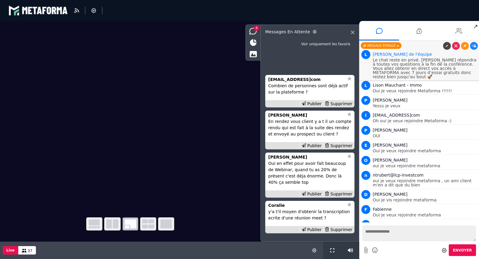
click at [450, 33] on li at bounding box center [459, 30] width 40 height 19
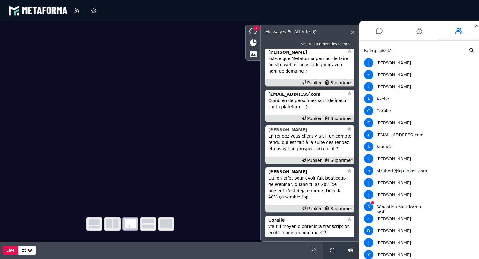
scroll to position [-73, 0]
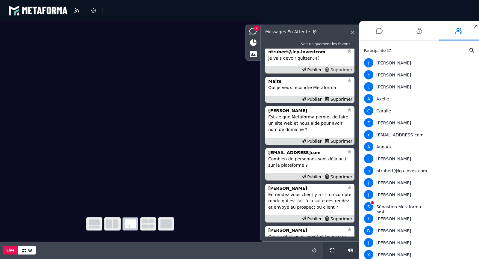
click at [339, 71] on div "Supprimer" at bounding box center [338, 70] width 31 height 6
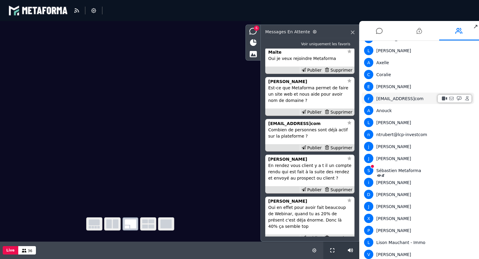
scroll to position [0, 0]
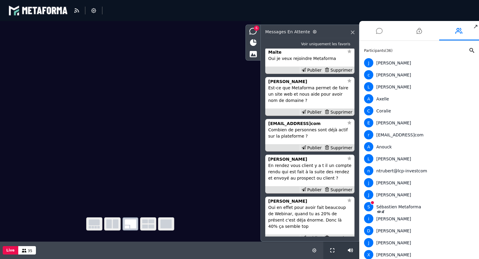
click at [379, 30] on icon at bounding box center [379, 30] width 7 height 15
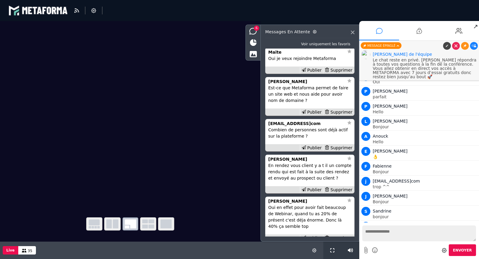
scroll to position [850, 0]
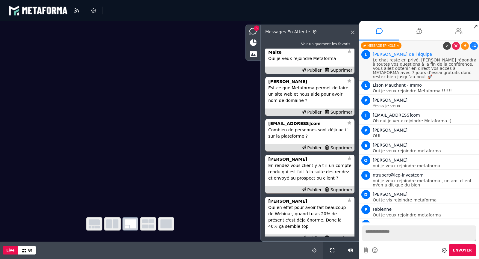
click at [456, 25] on icon at bounding box center [459, 30] width 7 height 15
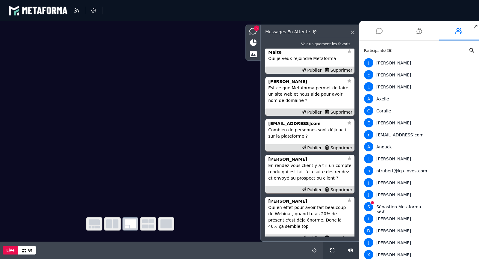
click at [385, 32] on li at bounding box center [379, 30] width 40 height 19
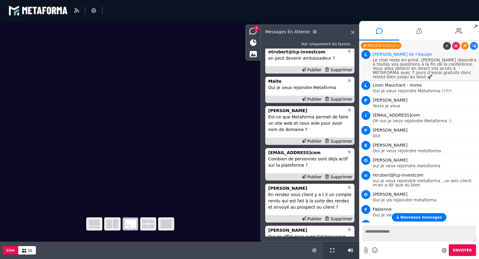
scroll to position [-102, 0]
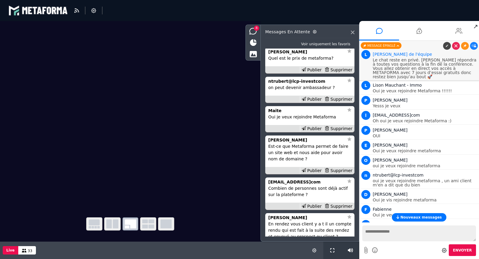
click at [446, 30] on li at bounding box center [459, 30] width 40 height 19
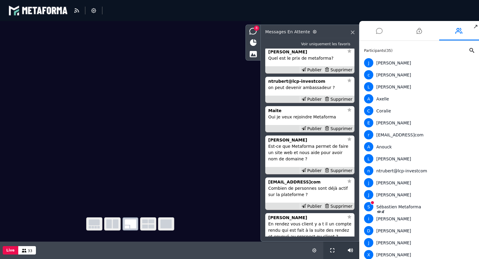
click at [376, 32] on icon at bounding box center [379, 30] width 7 height 15
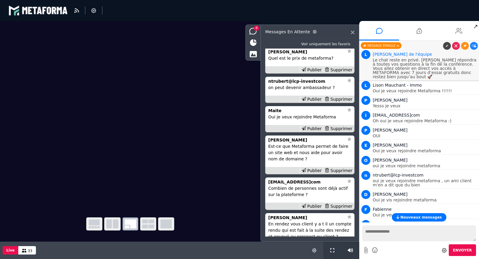
click at [460, 32] on icon at bounding box center [459, 30] width 7 height 15
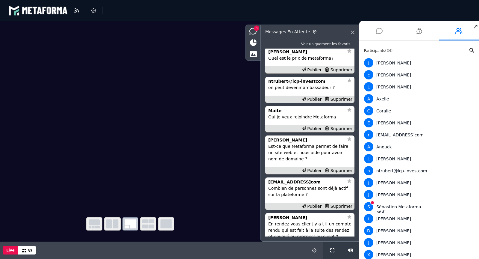
click at [380, 31] on icon at bounding box center [379, 30] width 7 height 15
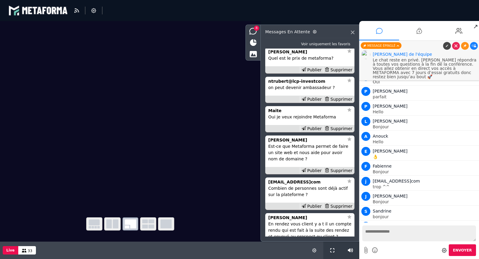
scroll to position [850, 0]
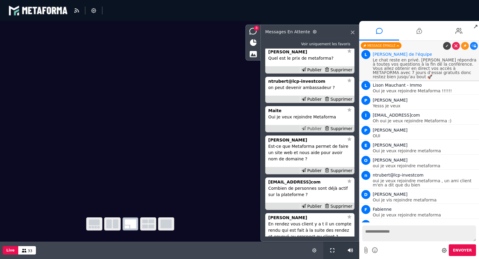
click at [312, 128] on div "Publier" at bounding box center [311, 128] width 23 height 6
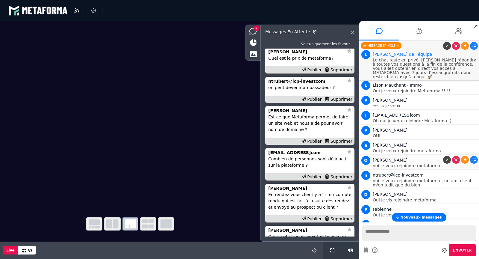
scroll to position [865, 0]
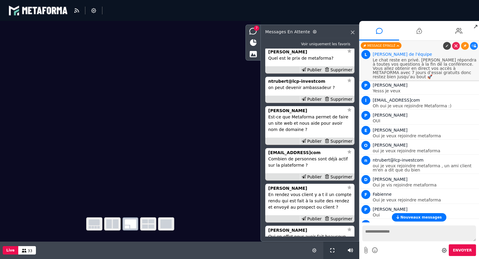
click at [411, 215] on span "Nouveaux messages" at bounding box center [420, 217] width 41 height 4
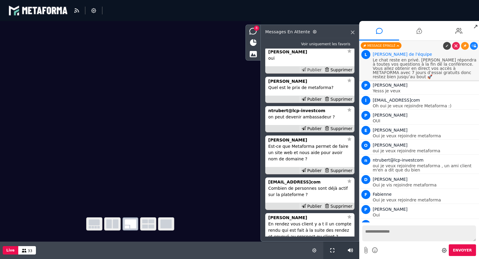
click at [311, 70] on div "Publier" at bounding box center [311, 70] width 23 height 6
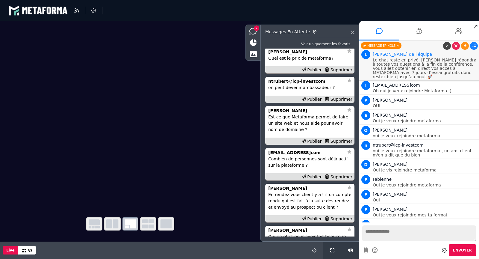
click at [472, 235] on link at bounding box center [474, 239] width 8 height 8
click at [456, 47] on link at bounding box center [456, 46] width 8 height 8
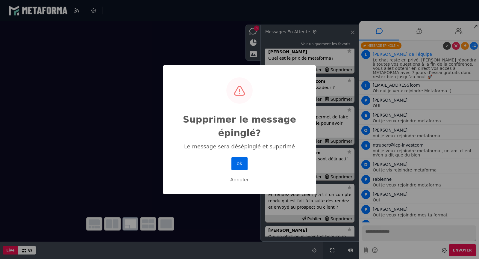
click at [241, 161] on button "ok" at bounding box center [240, 163] width 16 height 13
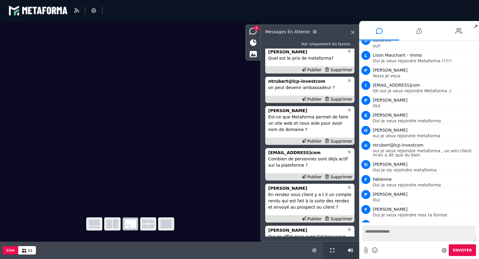
click at [373, 232] on textarea at bounding box center [419, 233] width 114 height 16
paste textarea "**********"
type textarea "**********"
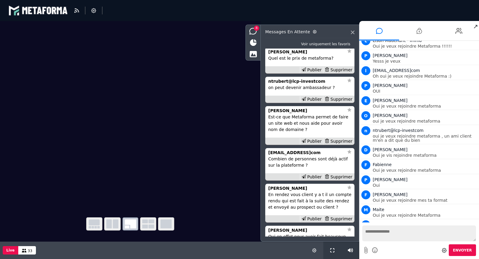
click at [463, 235] on link at bounding box center [465, 239] width 8 height 8
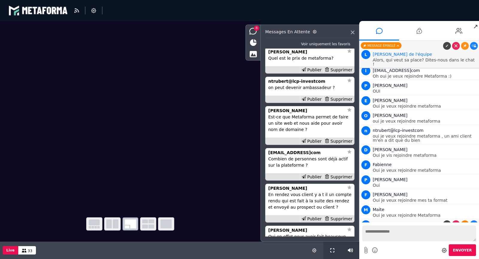
scroll to position [880, 0]
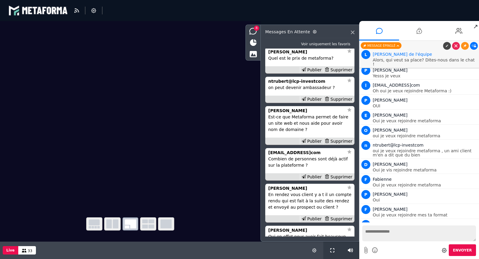
click at [474, 46] on icon at bounding box center [474, 45] width 4 height 3
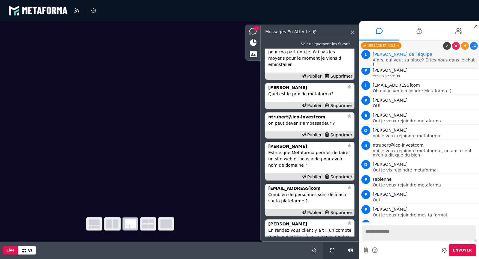
scroll to position [-137, 0]
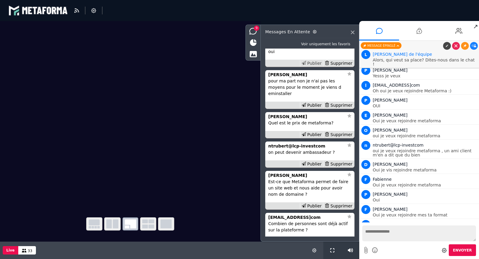
click at [316, 66] on div "Publier" at bounding box center [311, 63] width 23 height 6
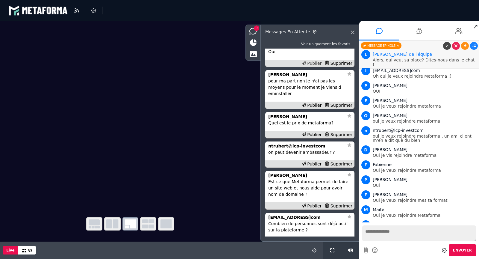
click at [312, 66] on div "Publier" at bounding box center [311, 63] width 23 height 6
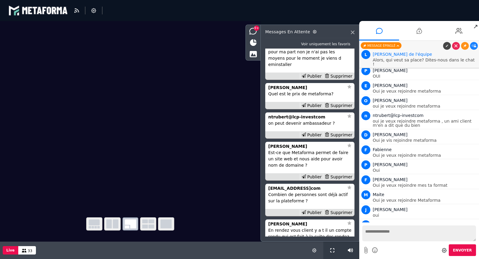
scroll to position [-173, 0]
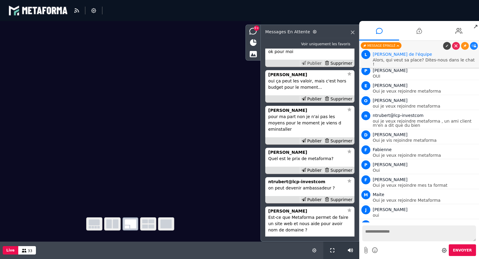
click at [315, 66] on div "Publier" at bounding box center [311, 63] width 23 height 6
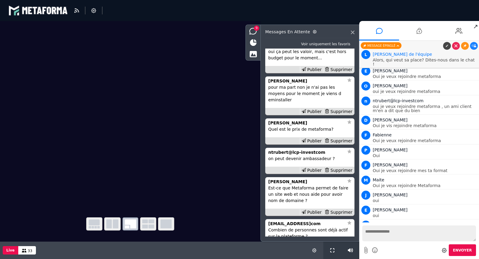
click at [473, 238] on icon at bounding box center [474, 239] width 4 height 3
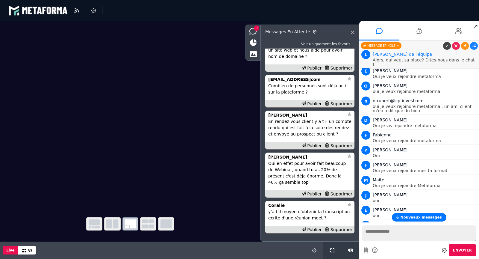
scroll to position [-144, 0]
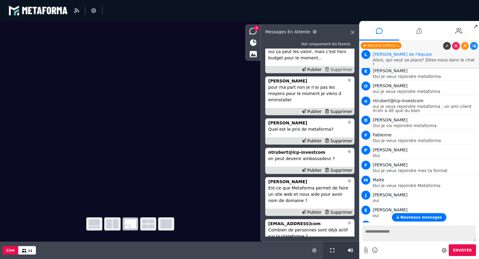
click at [342, 73] on div "Supprimer" at bounding box center [338, 69] width 31 height 6
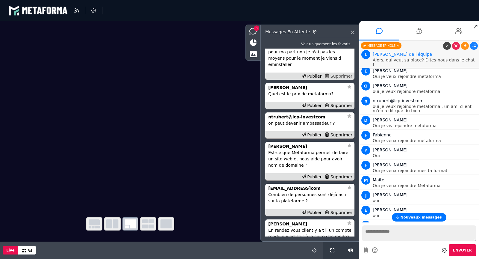
click at [339, 78] on div "Supprimer" at bounding box center [338, 76] width 31 height 6
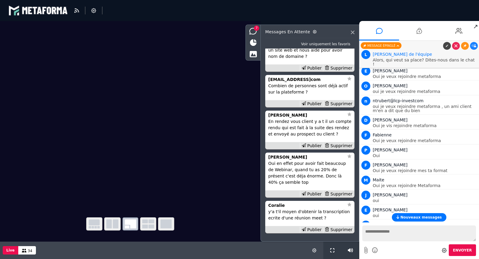
scroll to position [-73, 0]
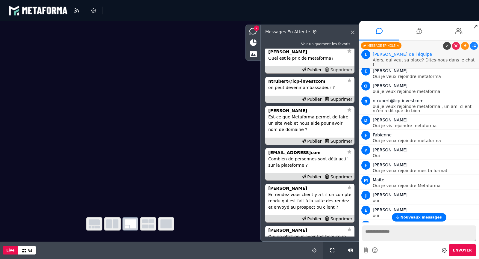
click at [340, 70] on div "Supprimer" at bounding box center [338, 70] width 31 height 6
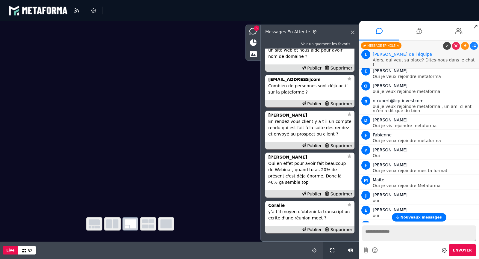
scroll to position [-44, 0]
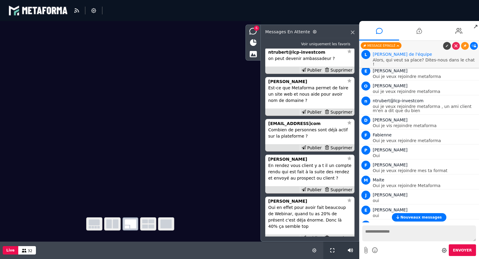
click at [476, 44] on icon at bounding box center [474, 45] width 4 height 3
click at [254, 43] on icon at bounding box center [253, 42] width 7 height 7
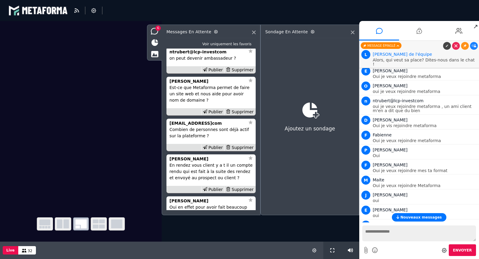
click at [352, 34] on div "Sondage en attente" at bounding box center [309, 33] width 89 height 9
click at [352, 32] on icon at bounding box center [353, 33] width 4 height 4
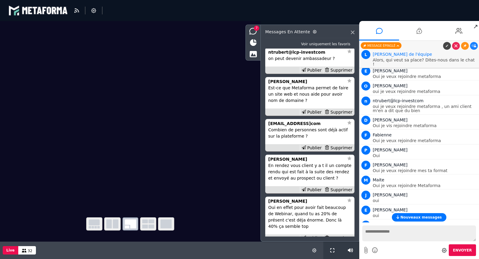
scroll to position [-44, 0]
click at [254, 51] on icon at bounding box center [252, 54] width 7 height 7
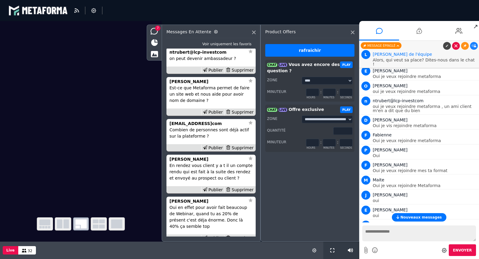
click at [456, 47] on icon at bounding box center [456, 45] width 3 height 3
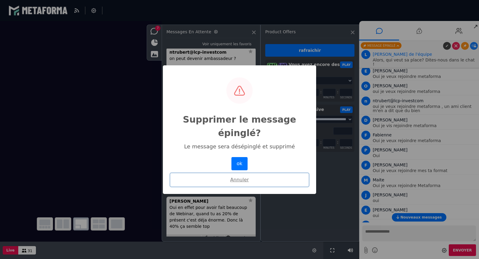
click at [242, 176] on button "Annuler" at bounding box center [239, 179] width 138 height 13
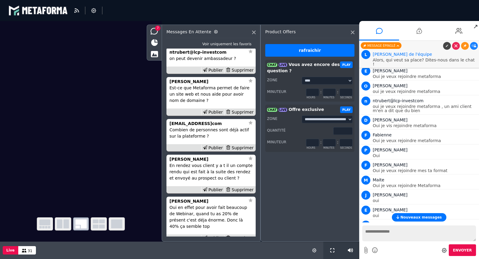
scroll to position [-79, 0]
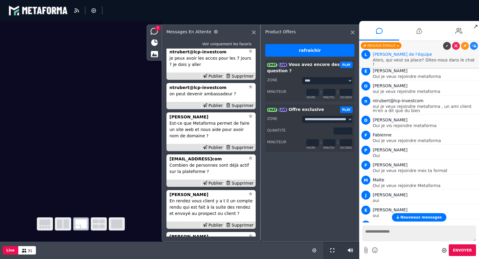
click at [344, 109] on button "PLAY" at bounding box center [346, 109] width 13 height 7
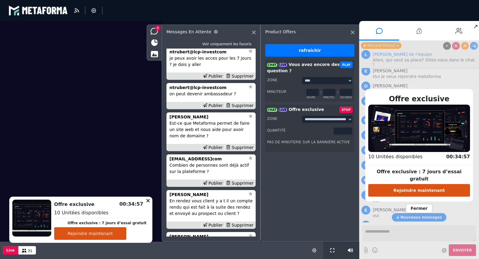
click at [420, 204] on span "Fermer" at bounding box center [419, 208] width 26 height 9
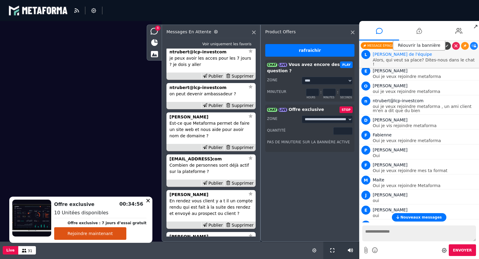
click at [456, 46] on div "Réouvrir la bannière" at bounding box center [419, 46] width 120 height 10
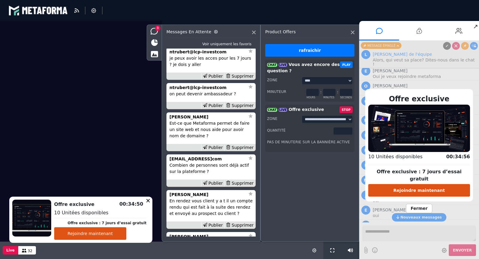
click at [422, 204] on span "Fermer" at bounding box center [419, 208] width 26 height 9
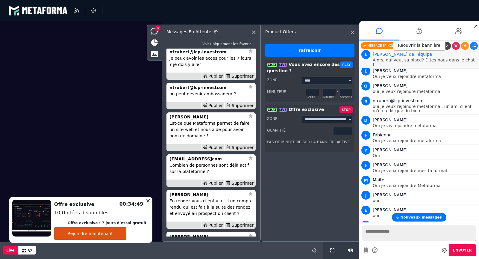
click at [408, 226] on textarea at bounding box center [419, 233] width 114 height 16
paste textarea "**********"
type textarea "**********"
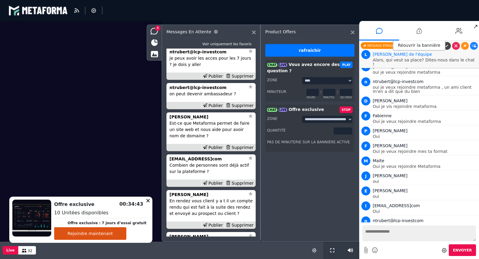
click at [464, 234] on icon at bounding box center [465, 235] width 3 height 3
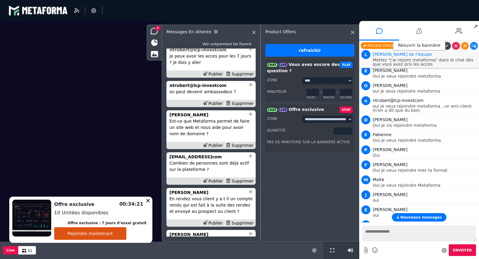
scroll to position [-121, 0]
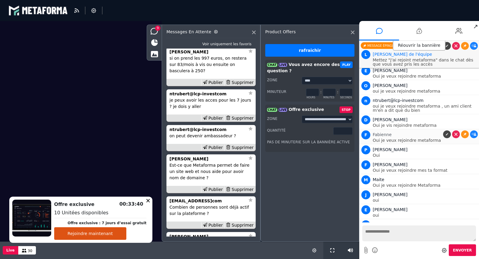
click at [384, 132] on span "Fabienne" at bounding box center [382, 134] width 19 height 5
click at [384, 117] on span "Denise" at bounding box center [390, 119] width 35 height 5
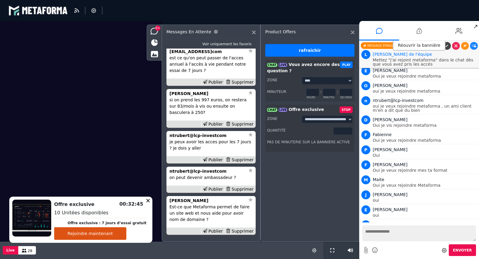
scroll to position [-198, 0]
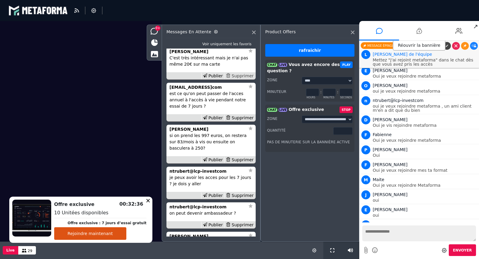
click at [240, 76] on div "Supprimer" at bounding box center [239, 76] width 31 height 6
click at [184, 53] on strong "Penelope" at bounding box center [189, 51] width 39 height 5
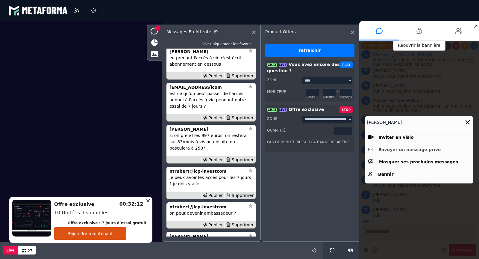
click at [406, 149] on button "Envoyer un message privé" at bounding box center [419, 149] width 102 height 9
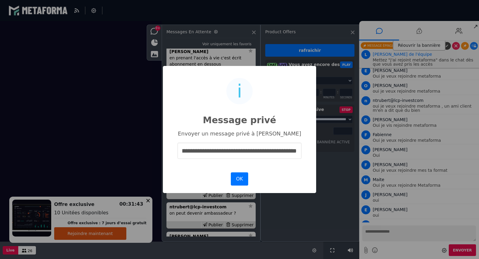
scroll to position [0, 247]
type input "**********"
click at [239, 174] on button "OK" at bounding box center [239, 178] width 17 height 13
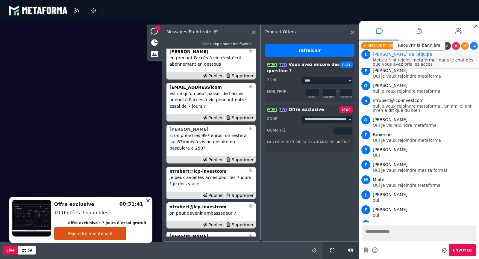
scroll to position [-282, 0]
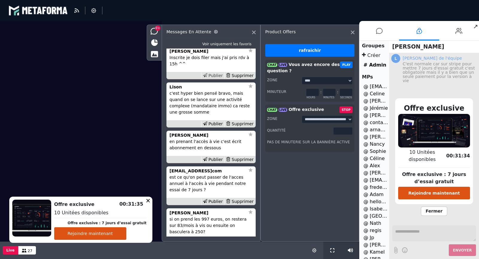
click at [218, 77] on div "Publier" at bounding box center [212, 75] width 23 height 6
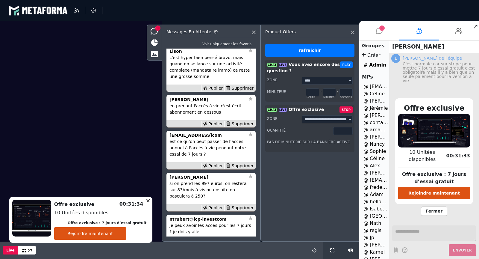
click at [382, 31] on icon at bounding box center [379, 30] width 7 height 15
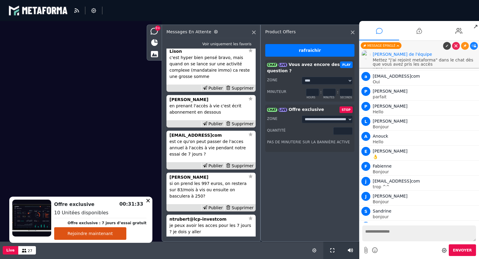
scroll to position [939, 0]
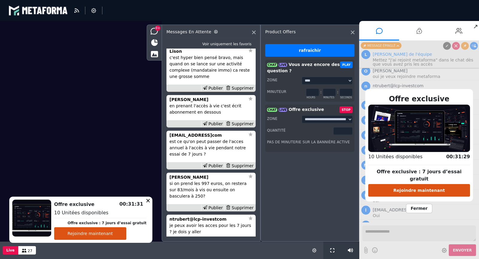
click at [419, 204] on span "Fermer" at bounding box center [419, 208] width 26 height 9
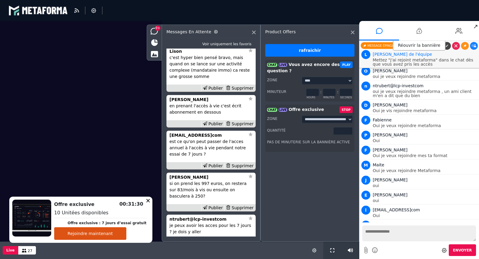
click at [472, 235] on link at bounding box center [474, 239] width 8 height 8
click at [474, 47] on div "Réouvrir la bannière" at bounding box center [419, 46] width 120 height 10
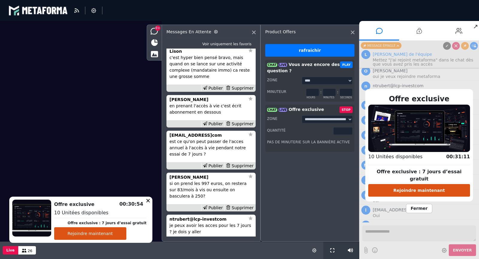
click at [474, 47] on div "Offre exclusive Offre exclusive : 7 jours d’essai gratuit Rejoindre maintenant …" at bounding box center [419, 150] width 120 height 218
click at [425, 205] on span "Fermer" at bounding box center [419, 208] width 26 height 9
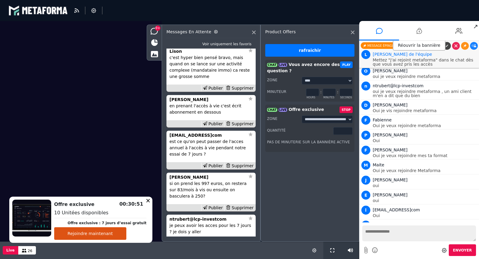
click at [411, 234] on textarea at bounding box center [419, 233] width 114 height 16
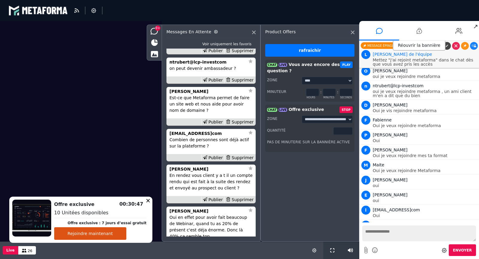
scroll to position [-246, 0]
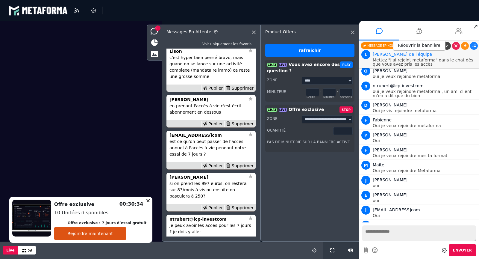
click at [451, 31] on li at bounding box center [459, 30] width 40 height 19
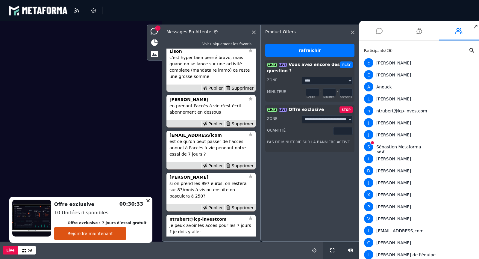
click at [377, 34] on icon at bounding box center [379, 30] width 7 height 15
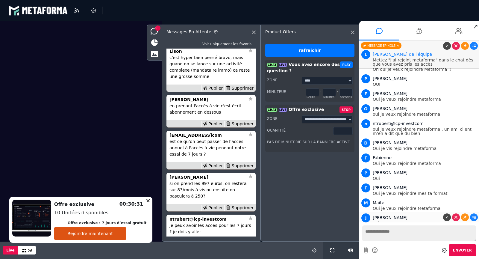
scroll to position [939, 0]
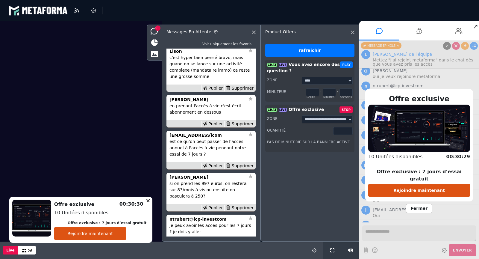
click at [425, 204] on span "Fermer" at bounding box center [419, 208] width 26 height 9
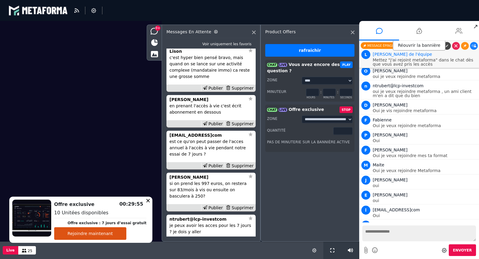
click at [458, 33] on icon at bounding box center [459, 30] width 7 height 15
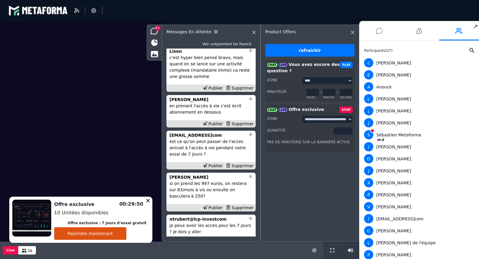
click at [375, 34] on li at bounding box center [379, 30] width 40 height 19
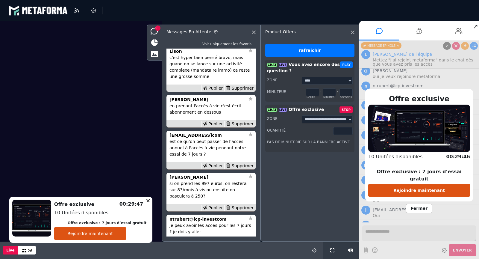
click at [416, 204] on span "Fermer" at bounding box center [419, 208] width 26 height 9
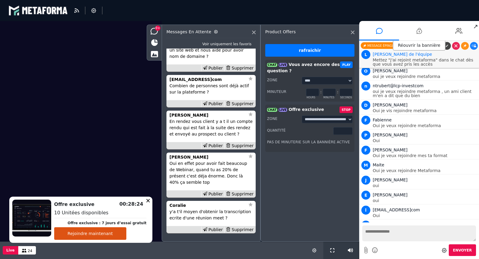
scroll to position [-294, 0]
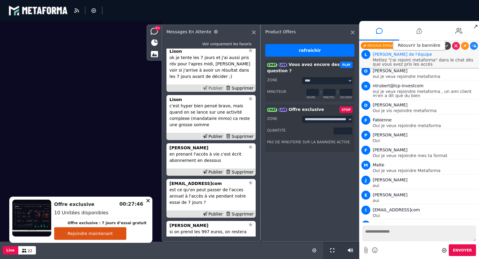
click at [214, 90] on div "Publier" at bounding box center [212, 88] width 23 height 6
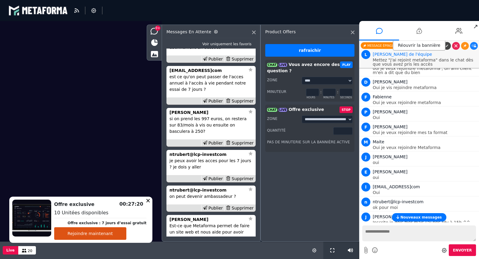
scroll to position [-246, 0]
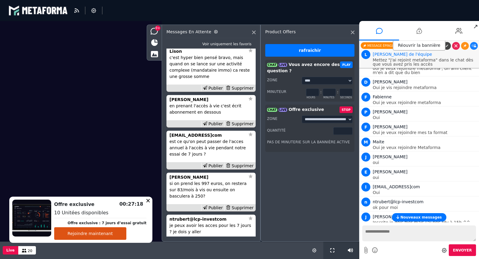
click at [415, 217] on span "Nouveaux messages" at bounding box center [420, 217] width 41 height 4
click at [243, 90] on div "Supprimer" at bounding box center [239, 88] width 31 height 6
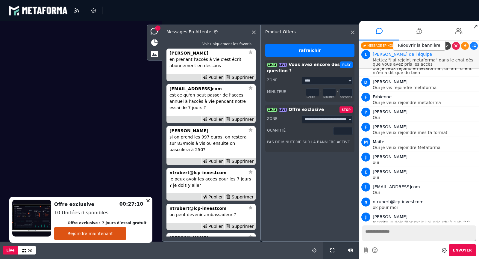
scroll to position [-198, 0]
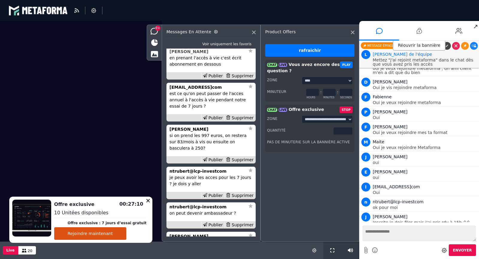
click at [185, 53] on strong "Penelope" at bounding box center [189, 51] width 39 height 5
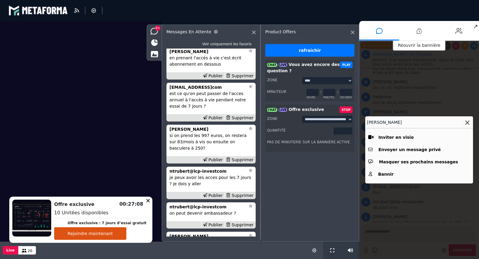
click at [469, 123] on icon at bounding box center [467, 122] width 4 height 4
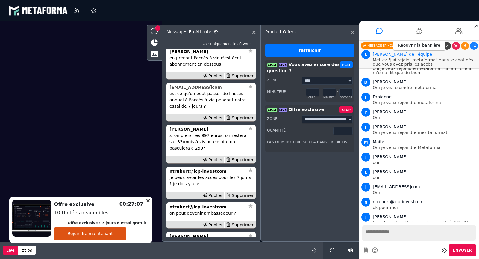
click at [202, 88] on strong "leatorrieri@gmailcom" at bounding box center [196, 87] width 52 height 5
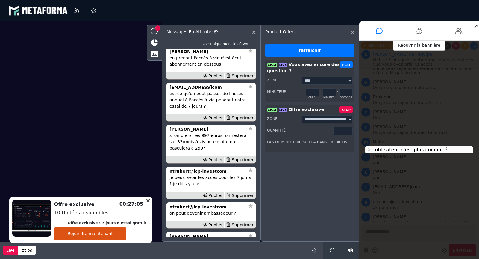
click at [225, 107] on p "est ce qu'on peut passer de l'acces annuel à l'accès à vie pendant notre essai …" at bounding box center [211, 99] width 83 height 19
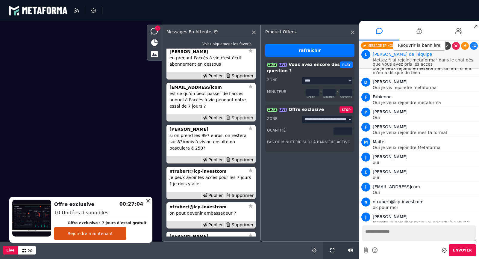
click at [237, 119] on div "Supprimer" at bounding box center [239, 118] width 31 height 6
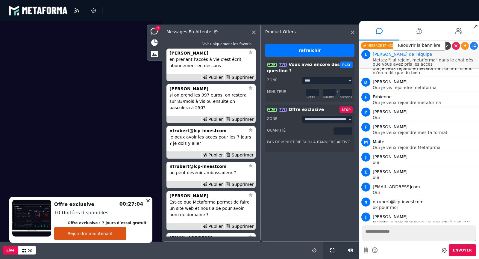
scroll to position [-156, 0]
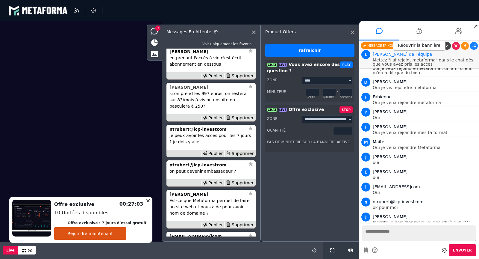
click at [178, 88] on strong "Julie" at bounding box center [189, 87] width 39 height 5
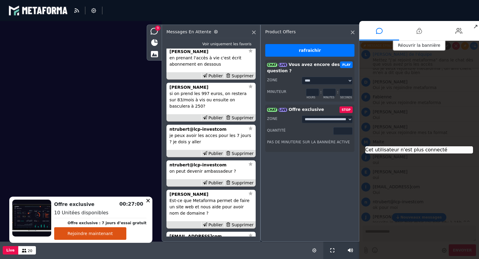
click at [237, 107] on p "si on prend les 997 euros, on restera sur 83/mois à vis ou ensuite on basculera…" at bounding box center [211, 99] width 83 height 19
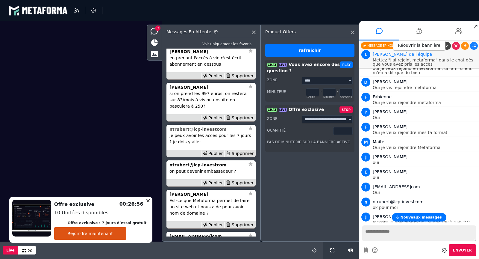
click at [203, 129] on strong "ntrubert@lcp-investcom" at bounding box center [198, 129] width 57 height 5
click at [206, 130] on strong "ntrubert@lcp-investcom" at bounding box center [198, 129] width 57 height 5
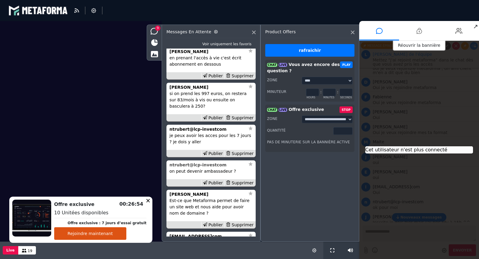
click at [201, 166] on strong "ntrubert@lcp-investcom" at bounding box center [198, 164] width 57 height 5
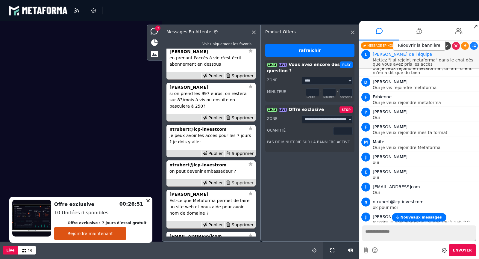
click at [243, 182] on div "Supprimer" at bounding box center [239, 183] width 31 height 6
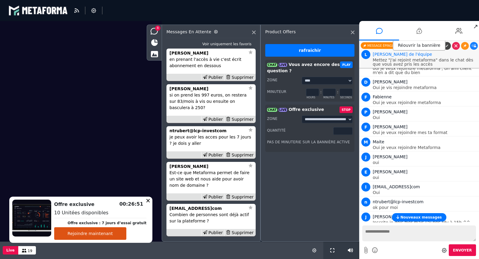
scroll to position [-127, 0]
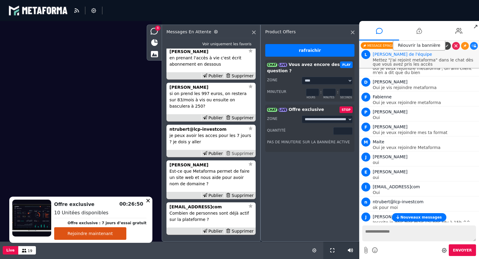
click at [246, 153] on div "Supprimer" at bounding box center [239, 153] width 31 height 6
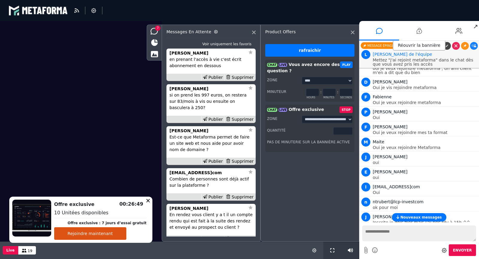
scroll to position [-92, 0]
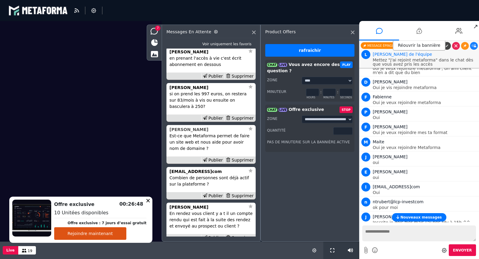
click at [185, 128] on strong "Laurence T" at bounding box center [189, 129] width 39 height 5
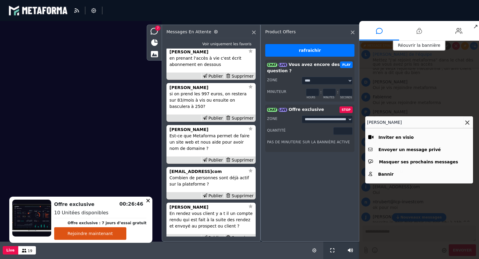
click at [468, 121] on icon at bounding box center [467, 122] width 4 height 4
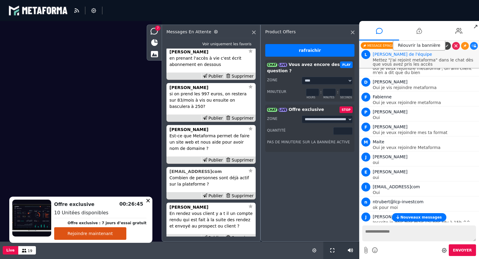
click at [197, 172] on strong "vitjerome@gmailcom" at bounding box center [196, 171] width 52 height 5
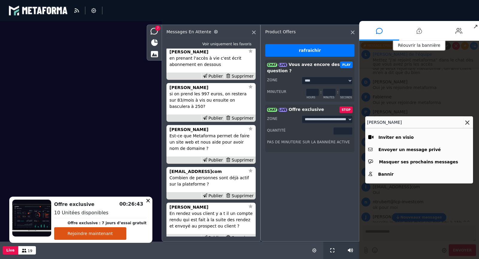
click at [467, 122] on icon at bounding box center [467, 122] width 4 height 4
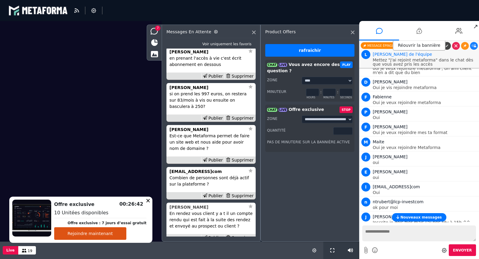
click at [180, 209] on strong "Pietro" at bounding box center [189, 207] width 39 height 5
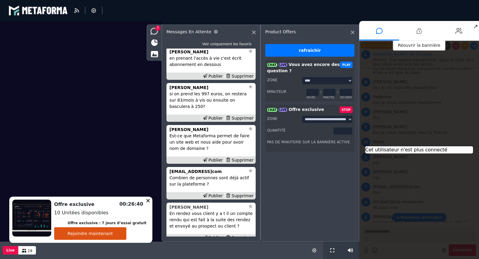
scroll to position [0, 0]
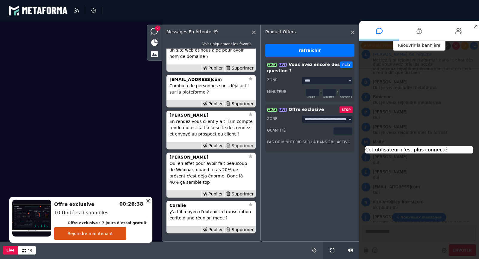
click at [243, 145] on div "Supprimer" at bounding box center [239, 146] width 31 height 6
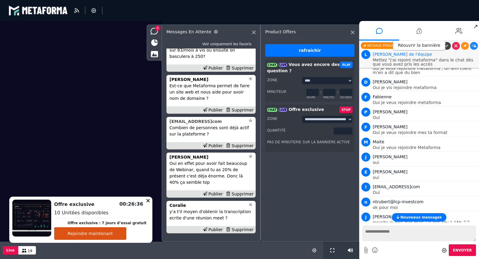
click at [199, 122] on strong "vitjerome@gmailcom" at bounding box center [196, 121] width 52 height 5
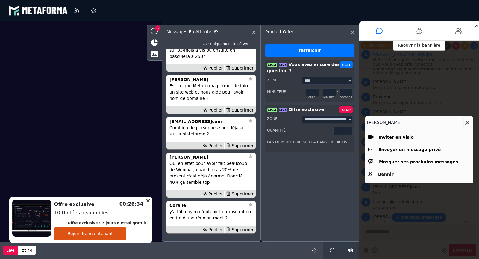
click at [468, 121] on icon at bounding box center [467, 122] width 4 height 4
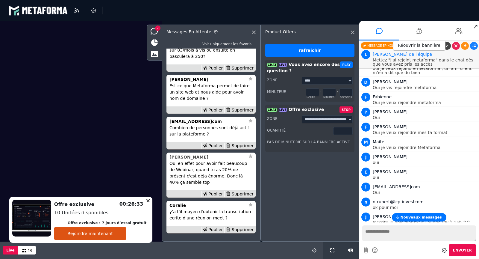
click at [174, 157] on strong "Laurence T" at bounding box center [189, 157] width 39 height 5
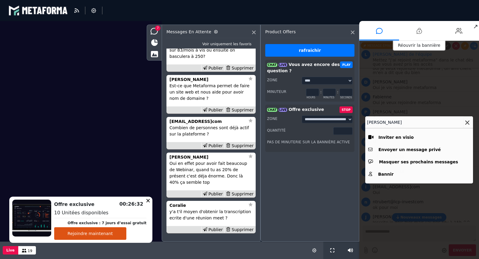
click at [469, 121] on icon at bounding box center [467, 122] width 4 height 4
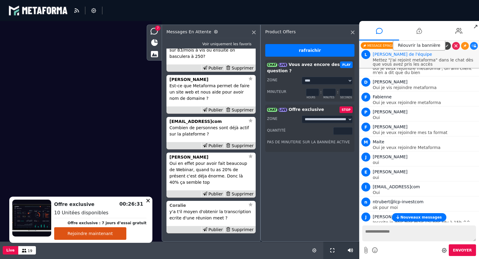
click at [179, 205] on strong "Coralie" at bounding box center [178, 205] width 16 height 5
click at [291, 196] on div "**********" at bounding box center [310, 133] width 99 height 217
click at [240, 229] on div "Supprimer" at bounding box center [239, 229] width 31 height 6
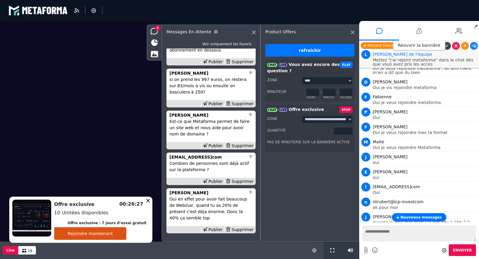
scroll to position [-56, 0]
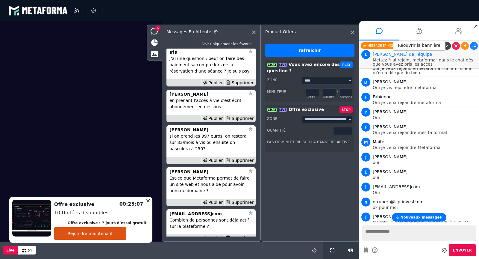
click at [456, 29] on icon at bounding box center [459, 30] width 7 height 15
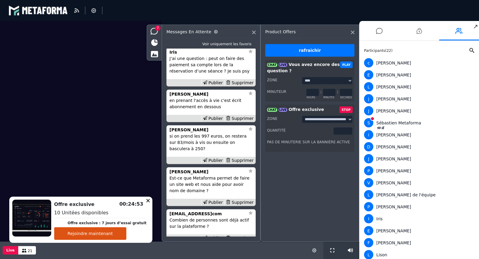
scroll to position [-85, 0]
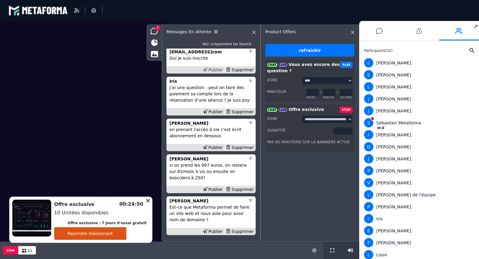
click at [218, 72] on div "Publier" at bounding box center [212, 70] width 23 height 6
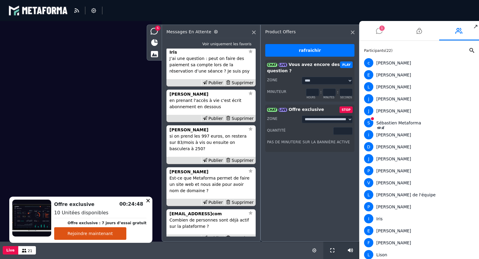
click at [377, 33] on icon at bounding box center [379, 30] width 7 height 15
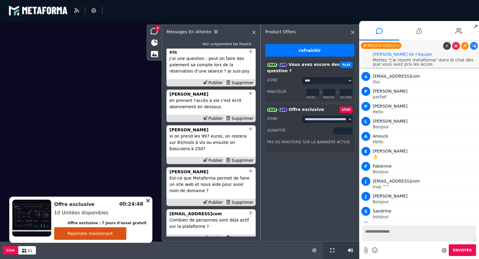
scroll to position [977, 0]
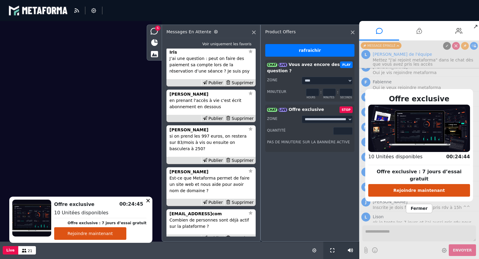
click at [422, 204] on span "Fermer" at bounding box center [419, 208] width 26 height 9
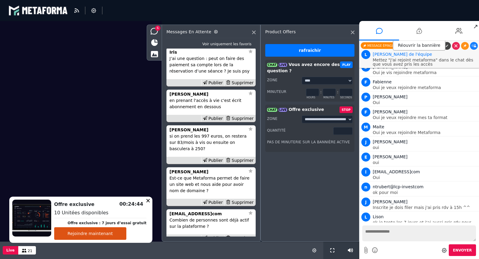
click at [472, 240] on link at bounding box center [474, 244] width 8 height 8
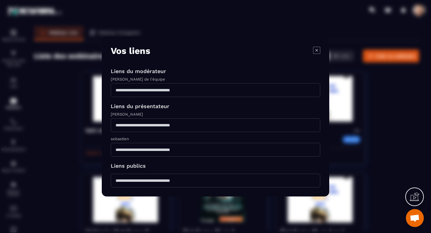
scroll to position [67, 0]
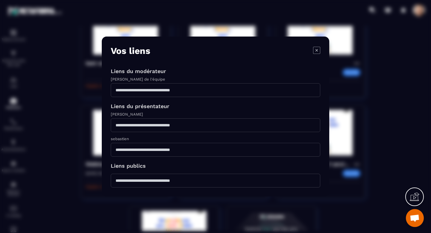
click at [317, 51] on icon "Modal window" at bounding box center [316, 50] width 7 height 7
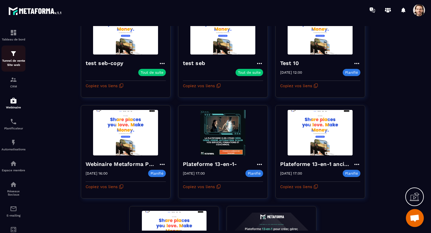
click at [18, 60] on p "Tunnel de vente Site web" at bounding box center [13, 63] width 24 height 8
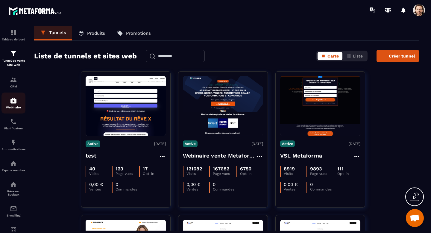
click at [14, 101] on img at bounding box center [13, 100] width 7 height 7
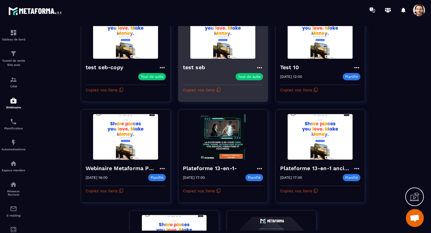
scroll to position [70, 0]
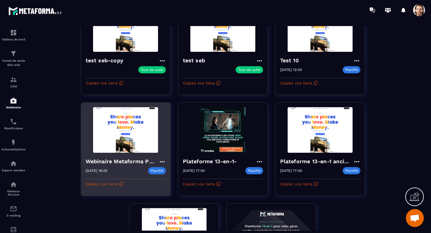
click at [122, 165] on h4 "Webinaire Metaforma Plateforme 13-en-1" at bounding box center [122, 161] width 73 height 8
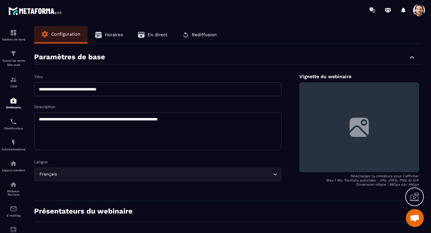
click at [145, 33] on button "En direct" at bounding box center [153, 34] width 44 height 17
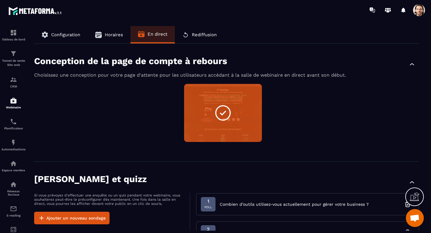
click at [105, 31] on button "Horaires" at bounding box center [109, 34] width 43 height 17
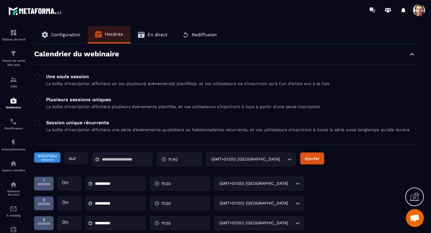
click at [135, 158] on input "text" at bounding box center [123, 159] width 42 height 4
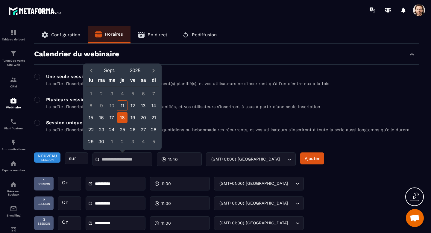
click at [123, 116] on div "18" at bounding box center [122, 117] width 10 height 10
type input "**********"
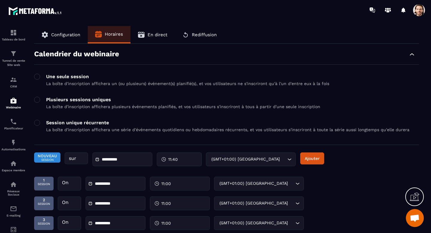
click at [171, 159] on span "11:40" at bounding box center [173, 159] width 10 height 6
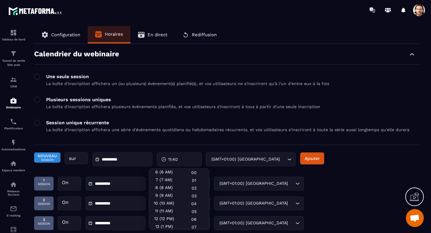
scroll to position [55, 0]
click at [166, 207] on div "11 (11 AM)" at bounding box center [164, 203] width 30 height 8
click at [193, 173] on div "00" at bounding box center [194, 173] width 30 height 8
click at [320, 162] on button "Ajouter" at bounding box center [312, 158] width 24 height 12
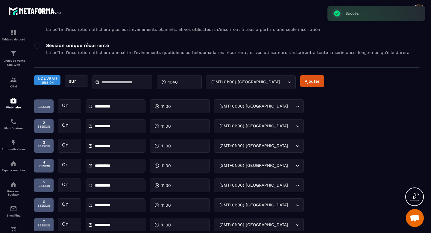
scroll to position [0, 0]
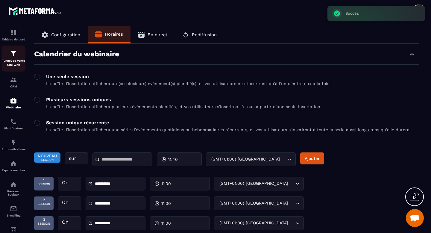
click at [17, 57] on img at bounding box center [13, 53] width 7 height 7
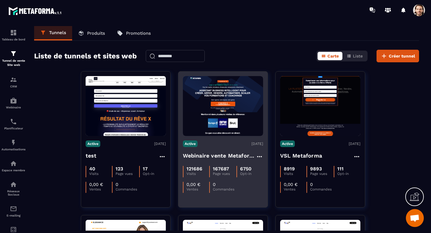
click at [214, 156] on h4 "Webinaire vente Metaforma" at bounding box center [219, 156] width 73 height 8
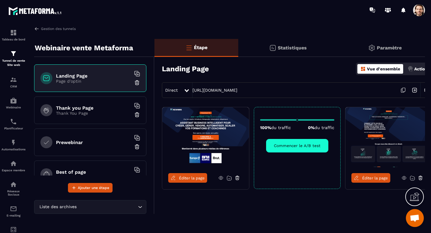
click at [199, 176] on span "Éditer la page" at bounding box center [192, 178] width 26 height 4
